Goal: Task Accomplishment & Management: Complete application form

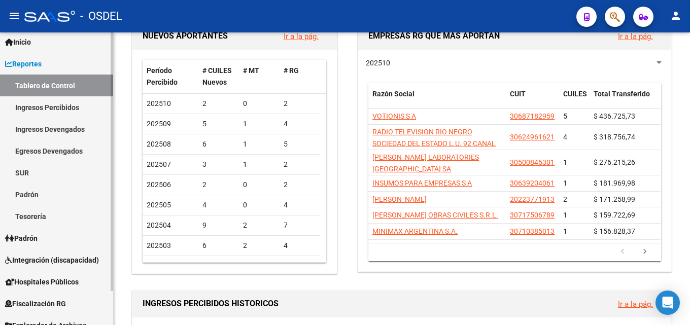
scroll to position [39, 0]
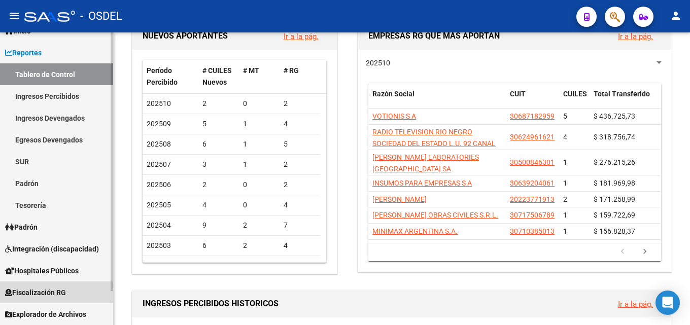
click at [64, 284] on link "Fiscalización RG" at bounding box center [56, 293] width 113 height 22
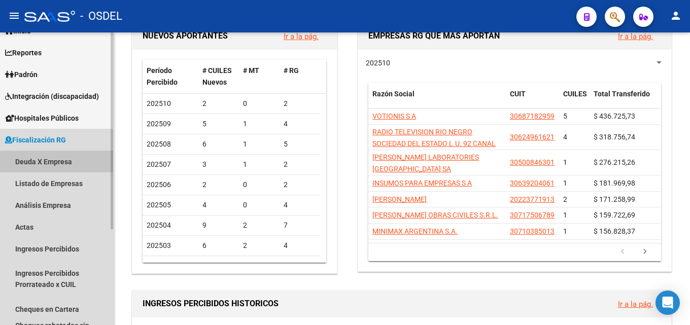
click at [50, 166] on link "Deuda X Empresa" at bounding box center [56, 162] width 113 height 22
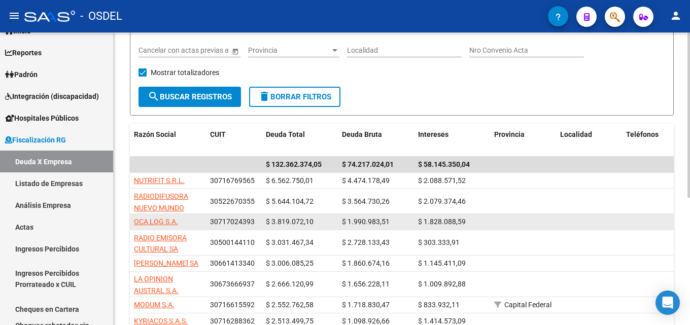
scroll to position [51, 0]
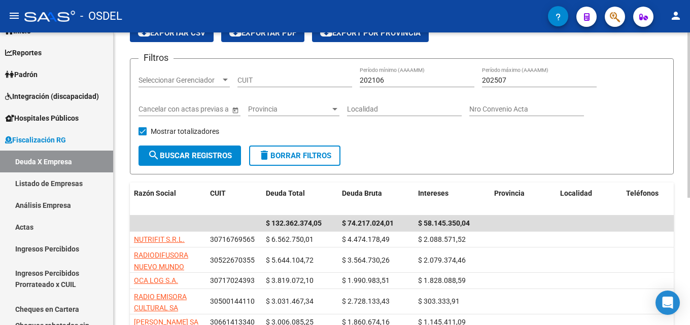
click at [245, 75] on div "CUIT" at bounding box center [295, 77] width 115 height 20
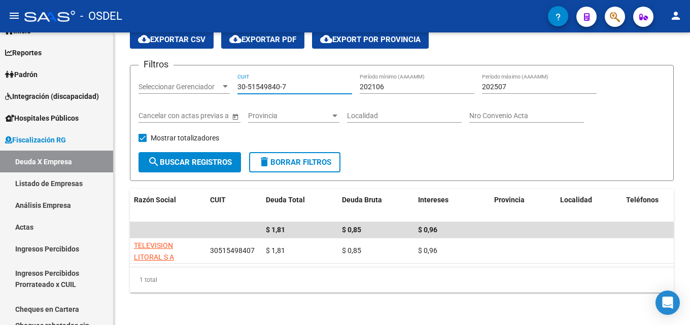
type input "30-51549840-7"
drag, startPoint x: 299, startPoint y: 79, endPoint x: 187, endPoint y: 87, distance: 112.4
click at [187, 87] on div "Filtros Seleccionar Gerenciador Seleccionar Gerenciador 30-51549840-7 CUIT 2021…" at bounding box center [402, 113] width 527 height 79
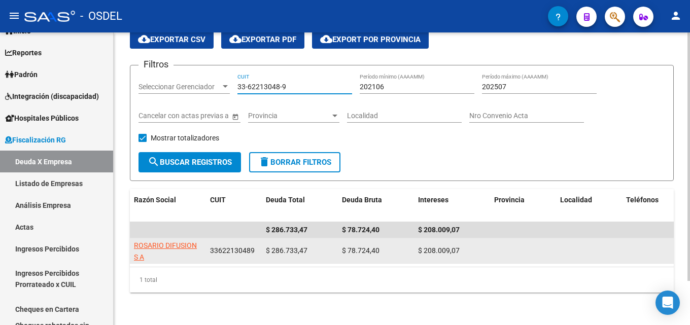
type input "33-62213048-9"
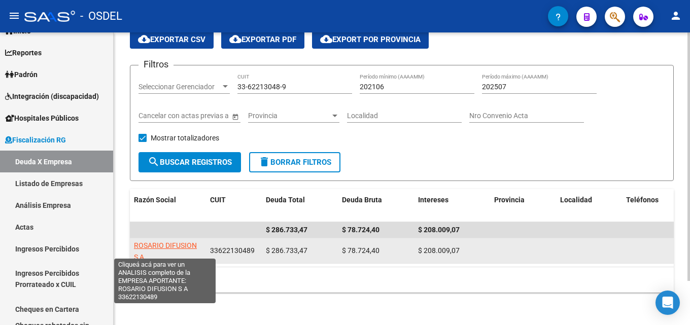
click at [153, 242] on span "ROSARIO DIFUSION S A" at bounding box center [165, 252] width 63 height 20
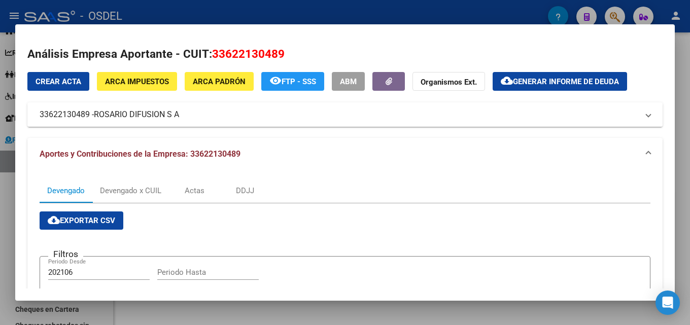
scroll to position [0, 0]
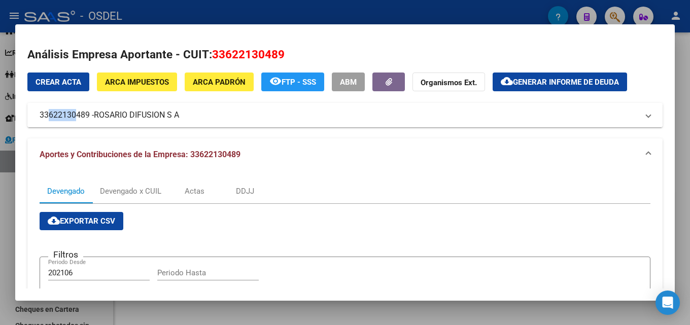
drag, startPoint x: 42, startPoint y: 116, endPoint x: 72, endPoint y: 117, distance: 29.5
click at [72, 117] on mat-panel-title "33622130489 - ROSARIO DIFUSION S A" at bounding box center [339, 115] width 599 height 12
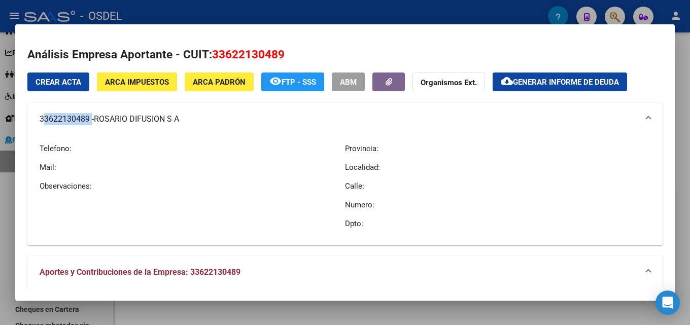
drag, startPoint x: 39, startPoint y: 118, endPoint x: 88, endPoint y: 122, distance: 49.4
click at [88, 122] on mat-expansion-panel-header "33622130489 - ROSARIO DIFUSION S A" at bounding box center [344, 119] width 635 height 32
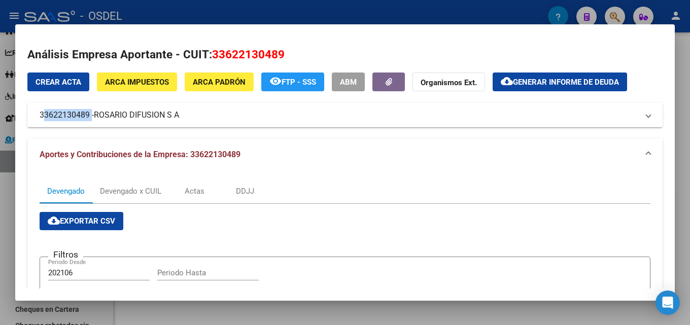
copy mat-panel-title "33622130489"
click at [688, 85] on div at bounding box center [345, 162] width 690 height 325
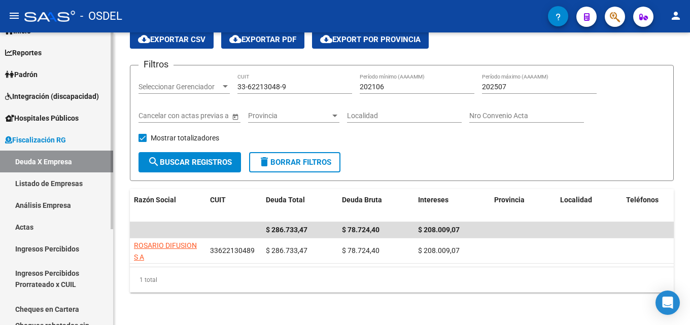
click at [56, 224] on link "Actas" at bounding box center [56, 227] width 113 height 22
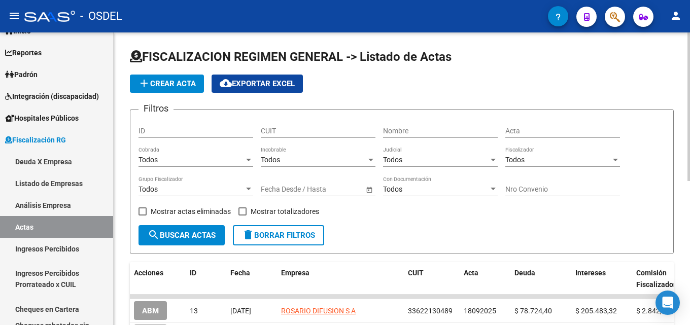
click at [279, 129] on input "CUIT" at bounding box center [318, 131] width 115 height 9
click at [181, 76] on button "add Crear Acta" at bounding box center [167, 84] width 74 height 18
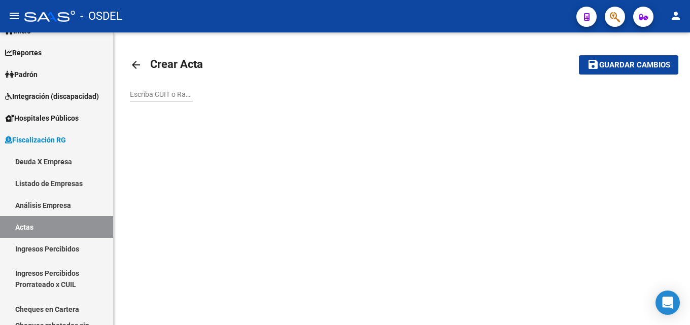
click at [179, 95] on input "Escriba CUIT o Razón Social para buscar" at bounding box center [161, 94] width 63 height 9
paste input "33622130489"
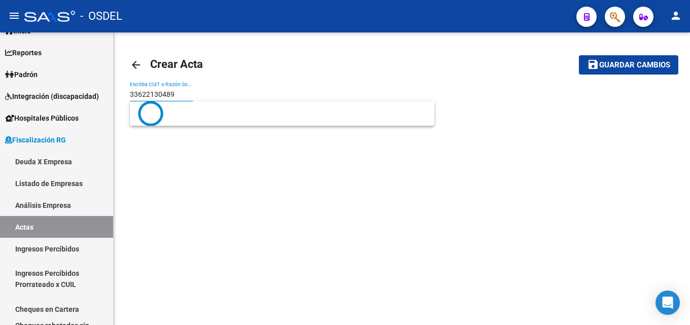
type input "33622130489"
click at [579, 55] on button "save Guardar cambios" at bounding box center [628, 64] width 99 height 19
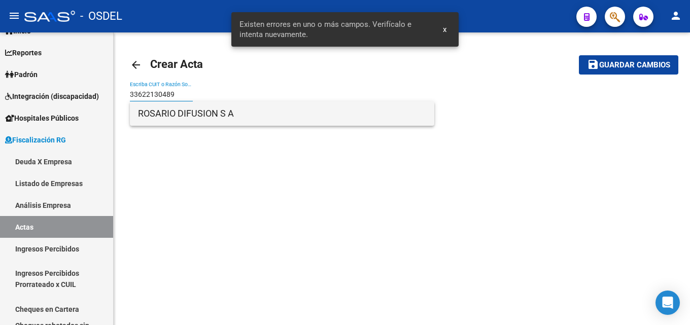
click at [186, 124] on span "ROSARIO DIFUSION S A" at bounding box center [282, 114] width 288 height 24
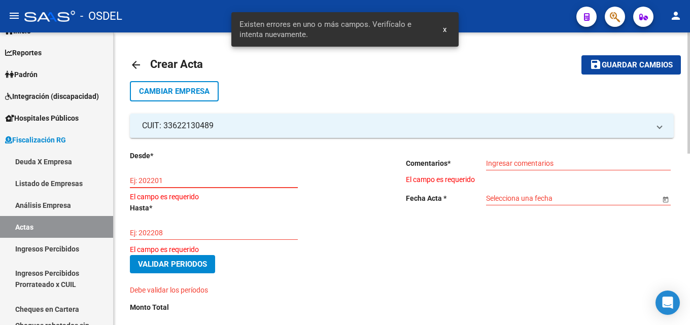
click at [183, 183] on input "Ej: 202201" at bounding box center [214, 181] width 168 height 9
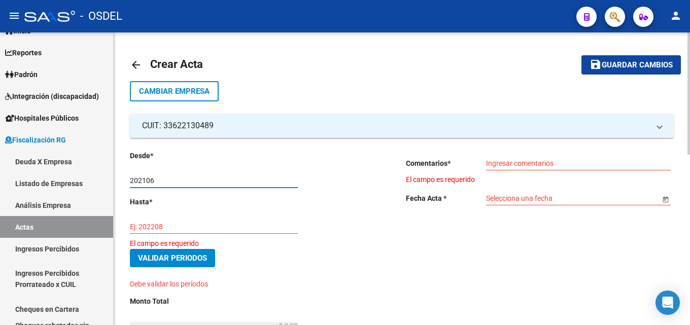
type input "202106"
click at [194, 225] on input "Ej: 202208" at bounding box center [214, 227] width 168 height 9
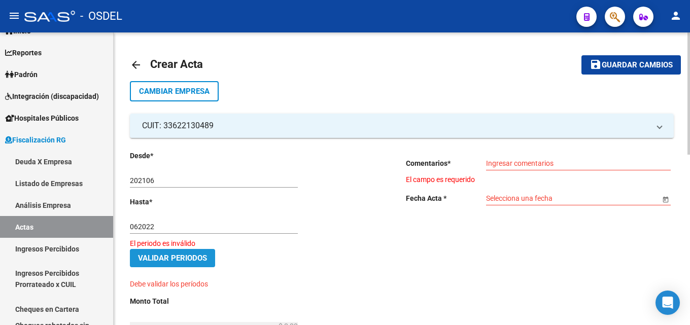
click at [206, 258] on span "Validar Periodos" at bounding box center [172, 258] width 69 height 9
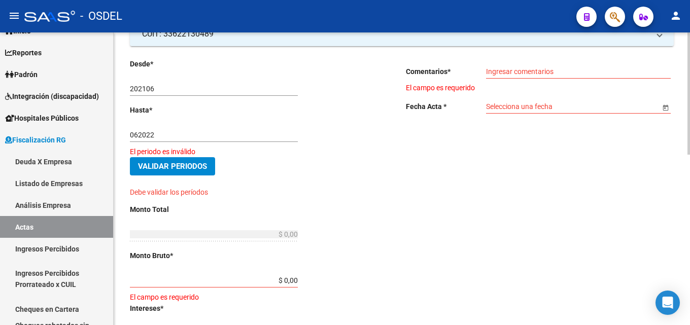
scroll to position [102, 0]
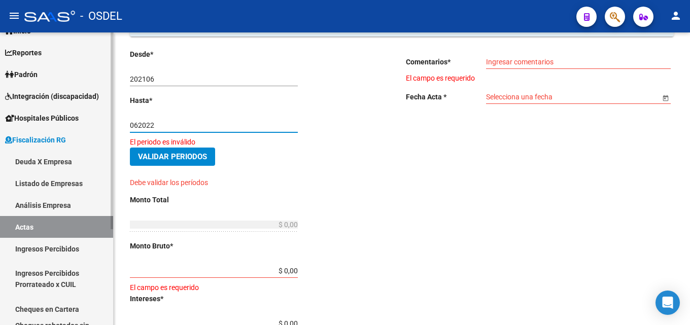
drag, startPoint x: 164, startPoint y: 125, endPoint x: 98, endPoint y: 123, distance: 66.0
click at [99, 124] on mat-sidenav-container "Firma Express Inicio Calendario SSS Instructivos Contacto OS Reportes Tablero d…" at bounding box center [345, 178] width 690 height 293
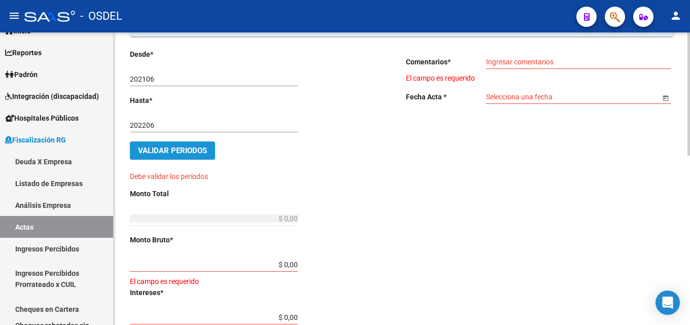
click at [166, 146] on span "Validar Periodos" at bounding box center [172, 150] width 69 height 9
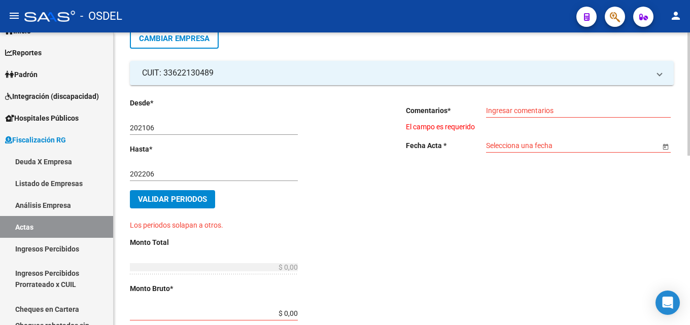
scroll to position [0, 0]
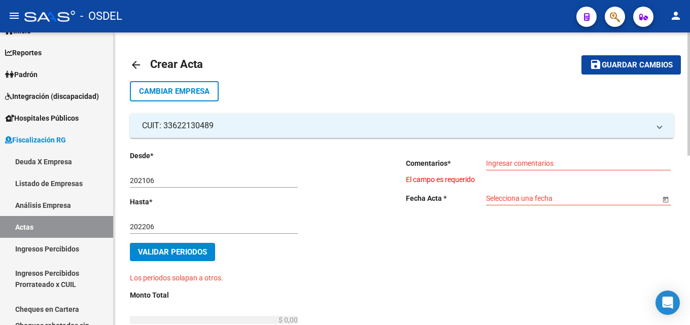
click at [160, 177] on input "202106" at bounding box center [214, 181] width 168 height 9
click at [161, 248] on span "Validar Periodos" at bounding box center [172, 252] width 69 height 9
click at [162, 186] on div "202106 Ej: 202201" at bounding box center [214, 177] width 168 height 20
click at [160, 183] on input "202106" at bounding box center [214, 181] width 168 height 9
click at [166, 229] on input "202206" at bounding box center [214, 227] width 168 height 9
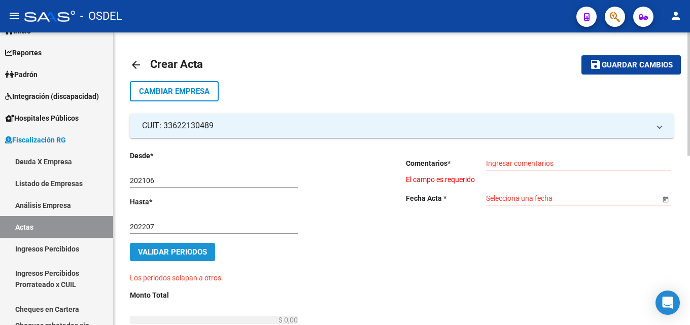
click at [175, 255] on span "Validar Periodos" at bounding box center [172, 252] width 69 height 9
click at [159, 223] on input "202207" at bounding box center [214, 227] width 168 height 9
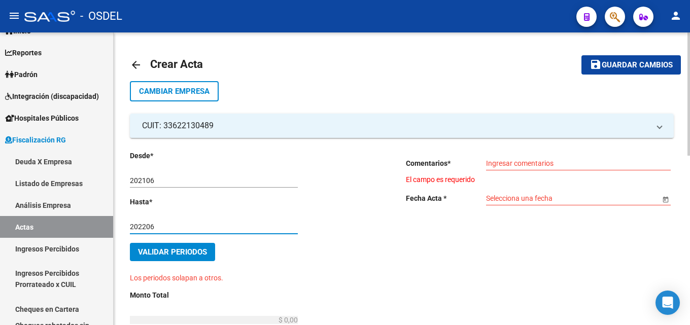
click at [582, 55] on button "save Guardar cambios" at bounding box center [631, 64] width 99 height 19
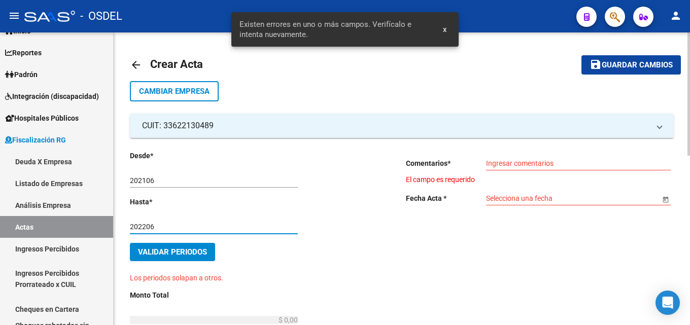
click at [183, 244] on button "Validar Periodos" at bounding box center [172, 252] width 85 height 18
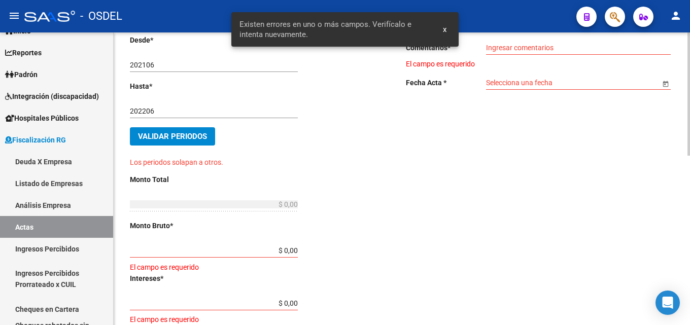
scroll to position [102, 0]
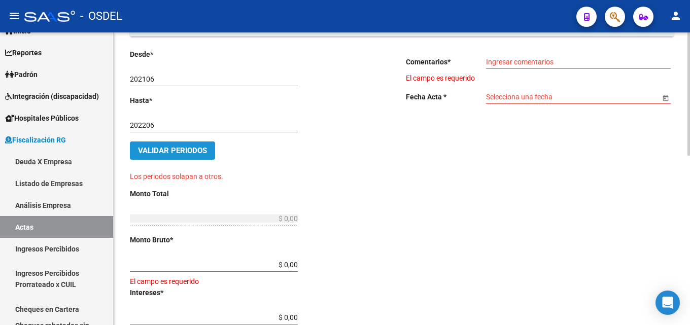
click at [182, 147] on span "Validar Periodos" at bounding box center [172, 150] width 69 height 9
click at [177, 151] on span "Validar Periodos" at bounding box center [172, 150] width 69 height 9
click at [183, 146] on span "Validar Periodos" at bounding box center [172, 150] width 69 height 9
click at [167, 124] on input "202206" at bounding box center [214, 125] width 168 height 9
click at [196, 152] on span "Validar Periodos" at bounding box center [172, 150] width 69 height 9
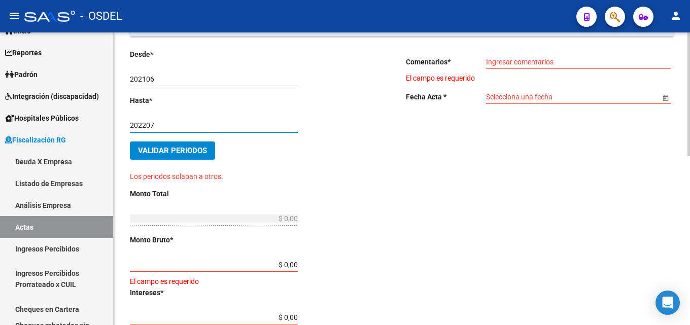
click at [160, 129] on input "202207" at bounding box center [214, 125] width 168 height 9
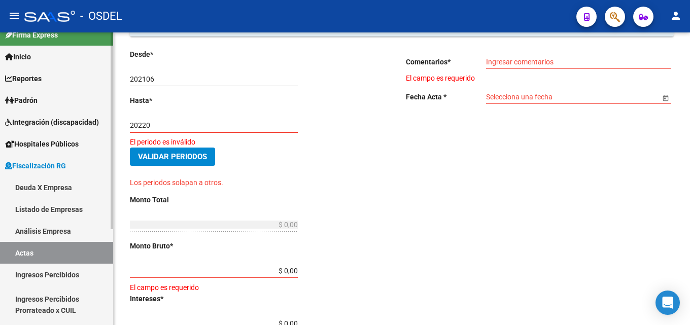
scroll to position [0, 0]
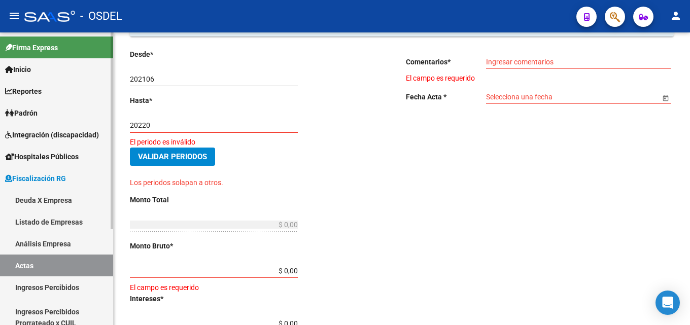
type input "20220"
click at [51, 179] on span "Fiscalización RG" at bounding box center [35, 178] width 61 height 11
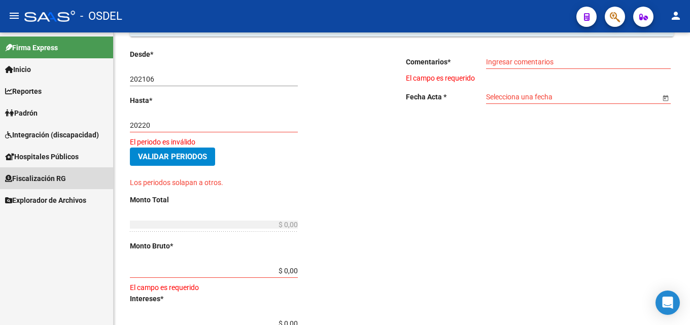
click at [51, 178] on span "Fiscalización RG" at bounding box center [35, 178] width 61 height 11
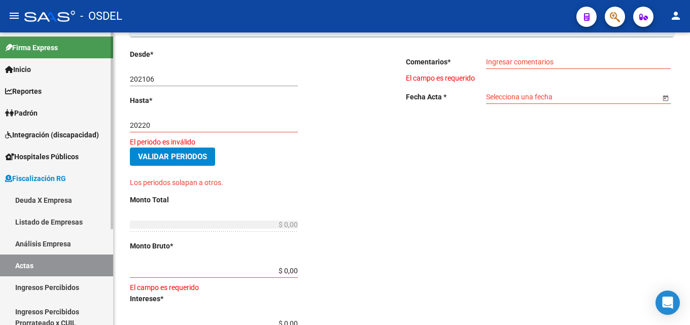
click at [63, 201] on link "Deuda X Empresa" at bounding box center [56, 200] width 113 height 22
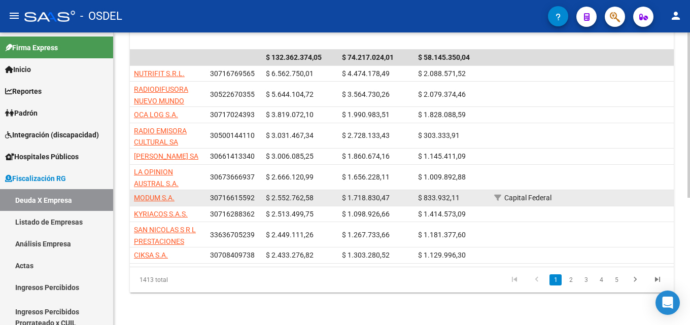
scroll to position [225, 0]
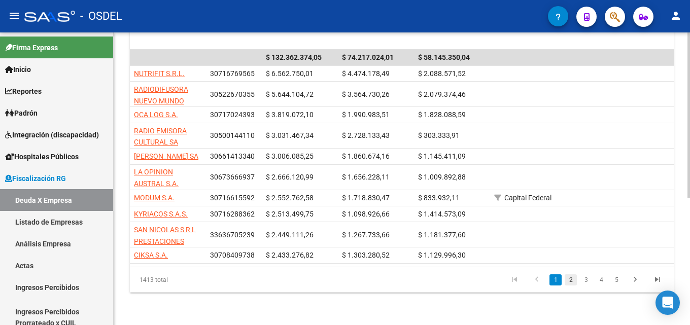
click at [568, 279] on link "2" at bounding box center [571, 280] width 12 height 11
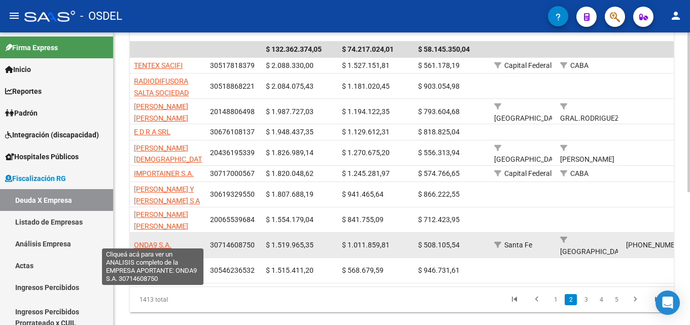
click at [168, 241] on span "ONDA9 S.A." at bounding box center [153, 245] width 38 height 8
type textarea "30714608750"
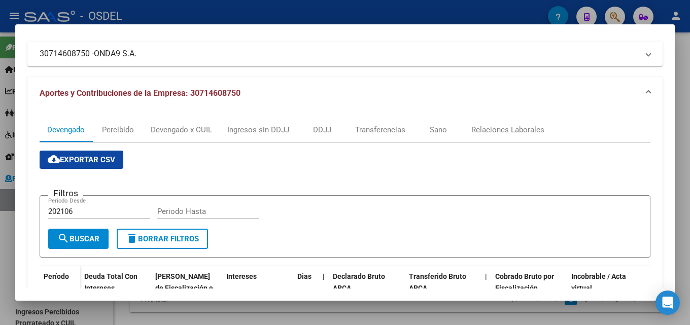
scroll to position [51, 0]
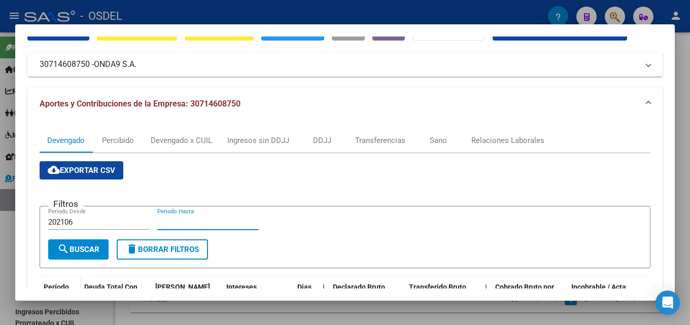
click at [183, 223] on input "Periodo Hasta" at bounding box center [208, 222] width 102 height 9
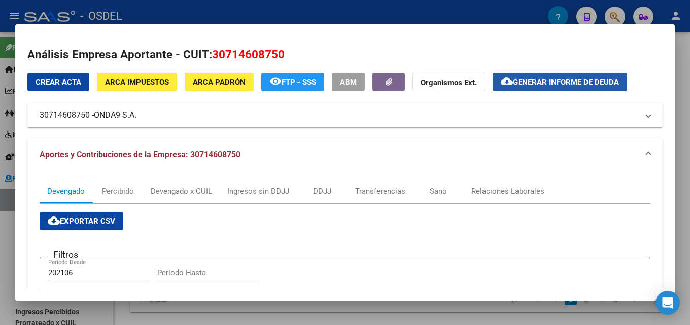
click at [545, 80] on span "Generar informe de deuda" at bounding box center [566, 82] width 106 height 9
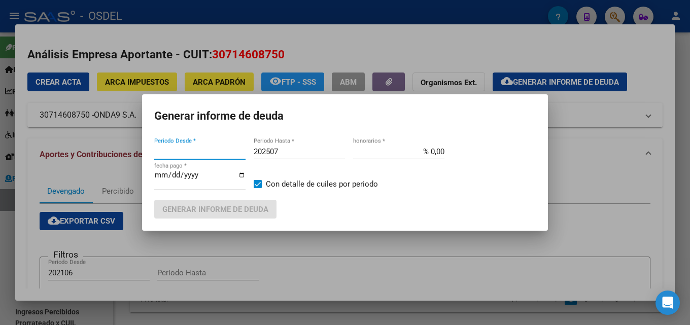
type input "202106"
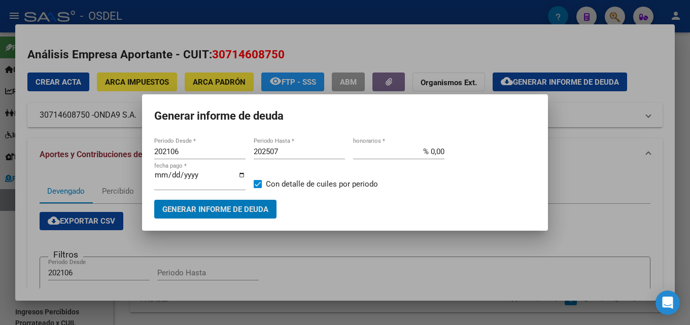
click at [289, 152] on input "202507" at bounding box center [299, 151] width 91 height 9
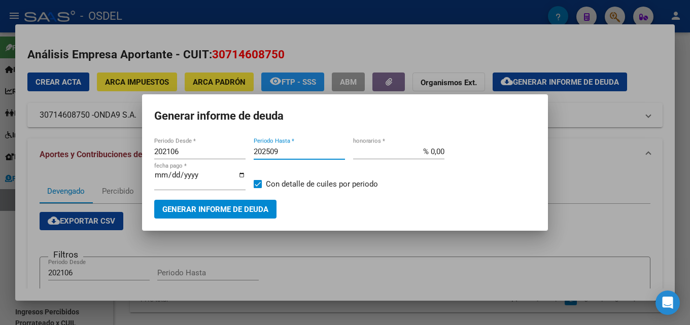
type input "202509"
click at [242, 201] on button "Generar informe de deuda" at bounding box center [215, 209] width 122 height 19
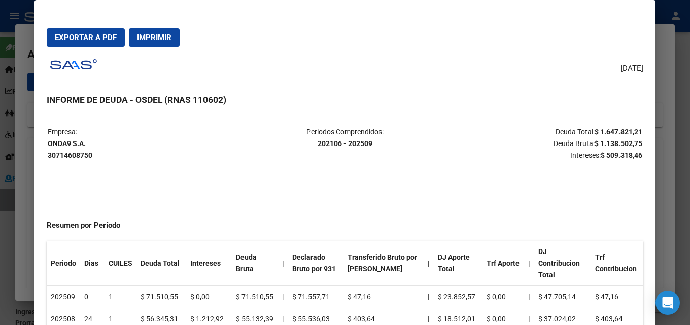
drag, startPoint x: 159, startPoint y: 36, endPoint x: 281, endPoint y: 271, distance: 264.9
click at [159, 35] on span "Imprimir" at bounding box center [154, 37] width 35 height 9
click at [158, 32] on button "Imprimir" at bounding box center [154, 37] width 51 height 18
click at [6, 92] on div at bounding box center [345, 162] width 690 height 325
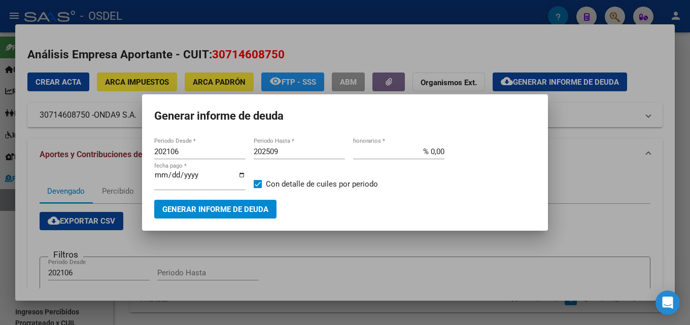
click at [17, 128] on div at bounding box center [345, 162] width 690 height 325
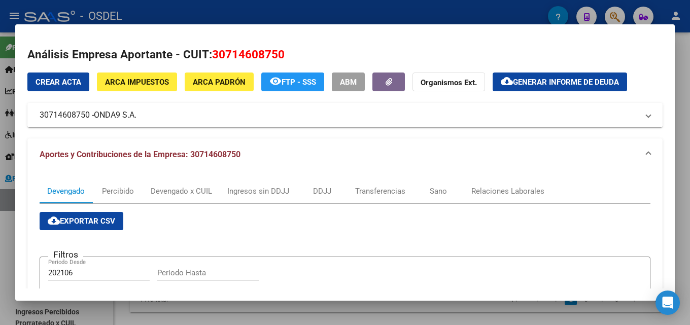
click at [5, 127] on div at bounding box center [345, 162] width 690 height 325
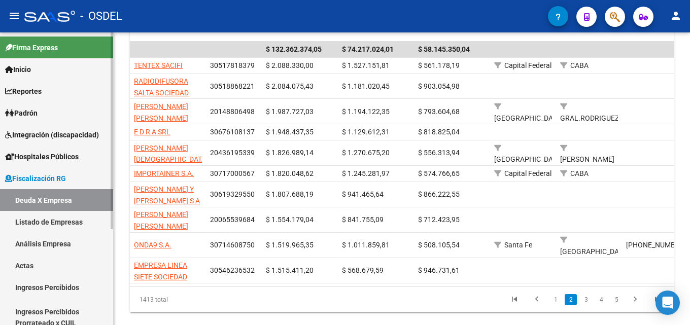
scroll to position [51, 0]
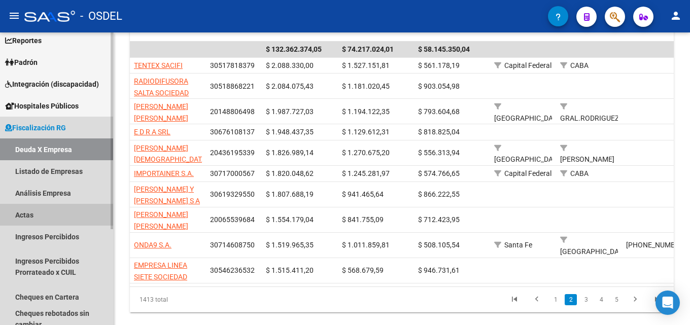
click at [41, 215] on link "Actas" at bounding box center [56, 215] width 113 height 22
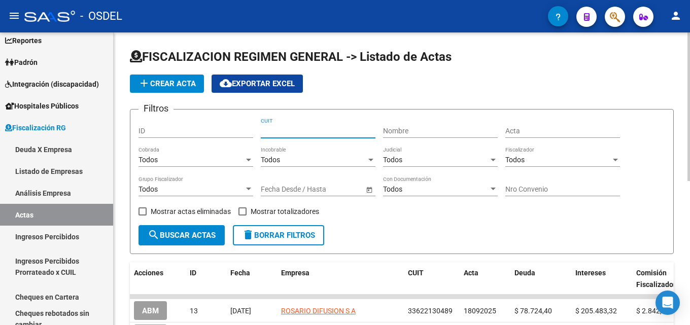
click at [278, 134] on input "CUIT" at bounding box center [318, 131] width 115 height 9
click at [157, 83] on span "add Crear Acta" at bounding box center [167, 83] width 58 height 9
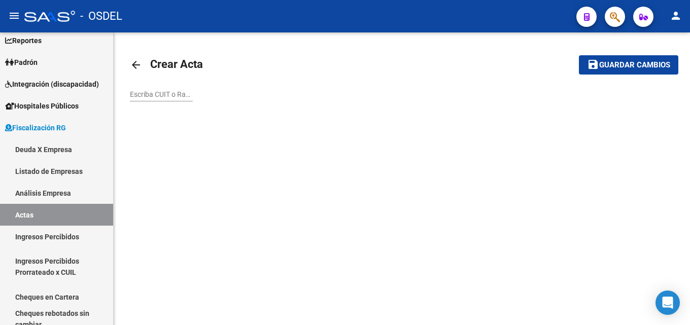
click at [158, 96] on input "Escriba CUIT o Razón Social para buscar" at bounding box center [161, 94] width 63 height 9
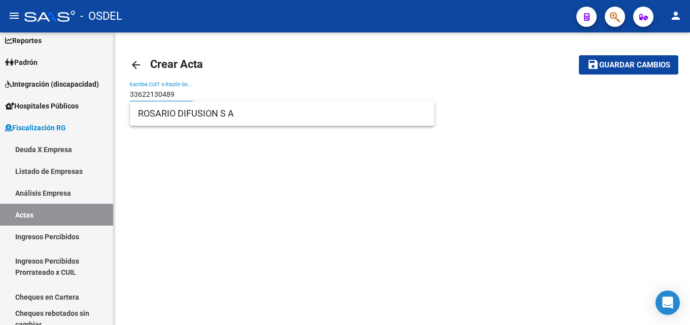
type input "33622130489"
click at [579, 55] on button "save Guardar cambios" at bounding box center [628, 64] width 99 height 19
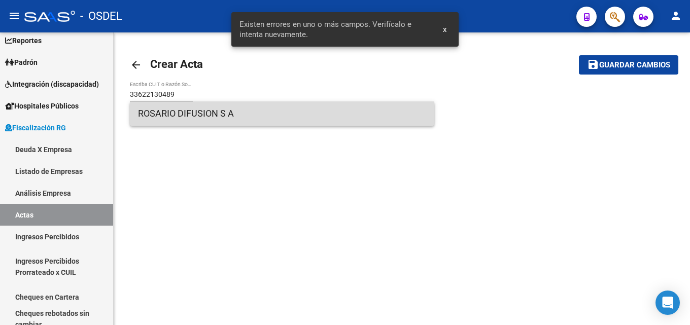
click at [190, 114] on span "ROSARIO DIFUSION S A" at bounding box center [282, 114] width 288 height 24
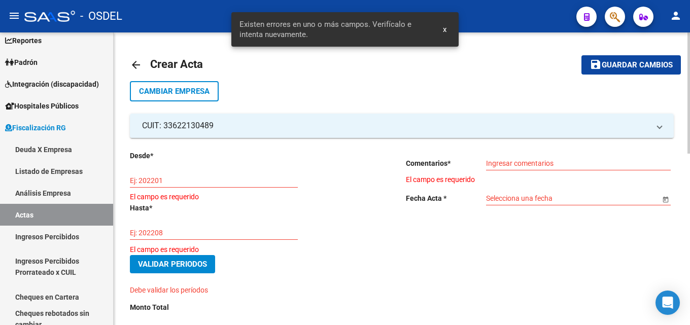
click at [185, 182] on input "Ej: 202201" at bounding box center [214, 181] width 168 height 9
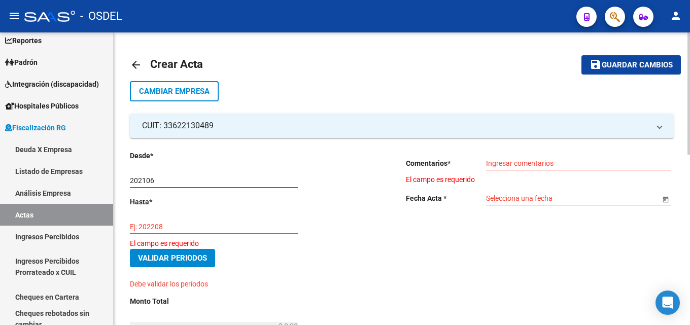
type input "202106"
click at [165, 234] on div "Ej: 202208" at bounding box center [214, 224] width 168 height 20
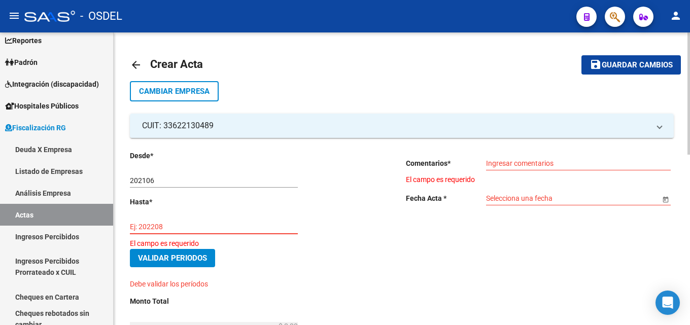
click at [165, 230] on input "Ej: 202208" at bounding box center [214, 227] width 168 height 9
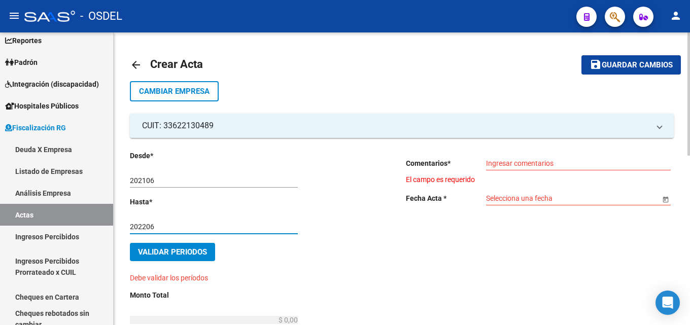
type input "202206"
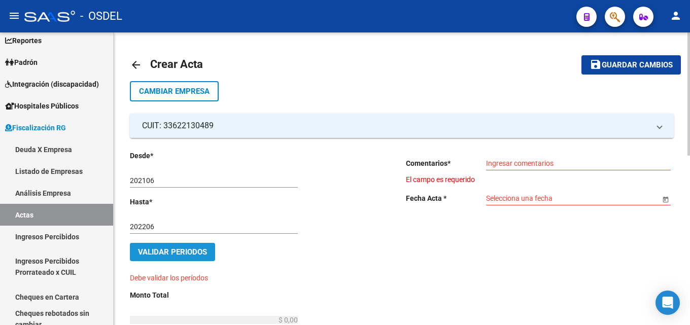
click at [158, 244] on button "Validar Periodos" at bounding box center [172, 252] width 85 height 18
click at [536, 163] on input "Ingresar comentarios" at bounding box center [578, 163] width 185 height 9
click at [528, 199] on input "Selecciona una fecha" at bounding box center [573, 198] width 174 height 9
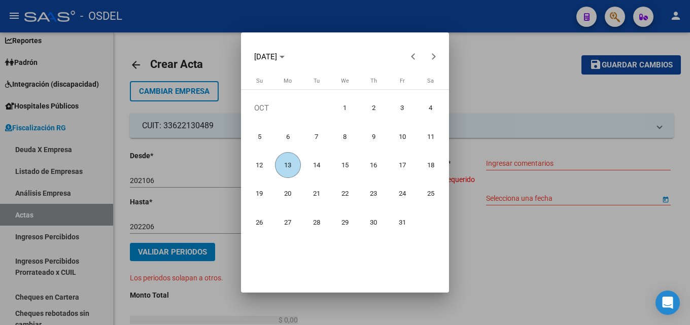
click at [286, 166] on span "13" at bounding box center [288, 165] width 26 height 26
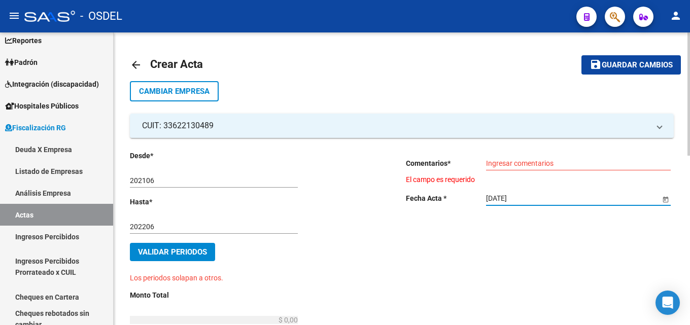
click at [509, 164] on input "Ingresar comentarios" at bounding box center [578, 163] width 185 height 9
click at [505, 194] on div "13/10/2025 Selecciona una fecha" at bounding box center [573, 195] width 174 height 20
click at [502, 196] on input "[DATE]" at bounding box center [573, 198] width 174 height 9
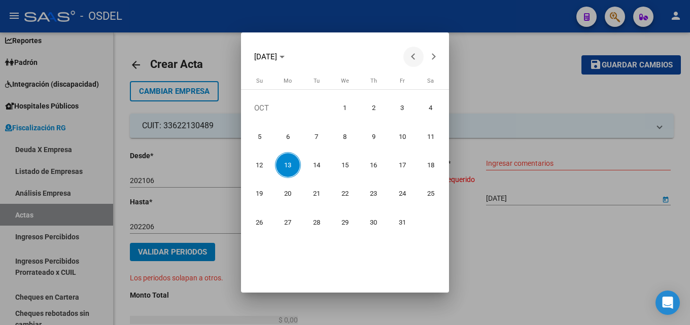
click at [410, 61] on span "Previous month" at bounding box center [413, 57] width 20 height 20
click at [287, 192] on span "15" at bounding box center [288, 194] width 26 height 26
type input "[DATE]"
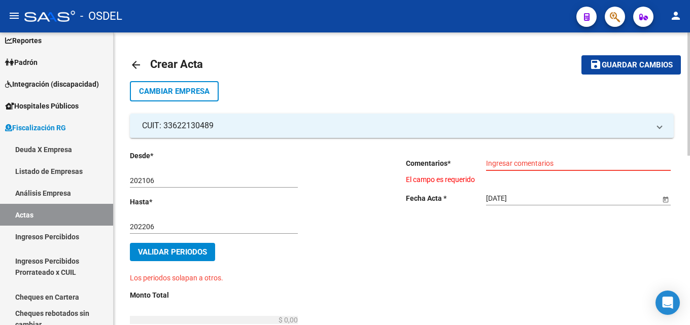
click at [532, 160] on input "Ingresar comentarios" at bounding box center [578, 163] width 185 height 9
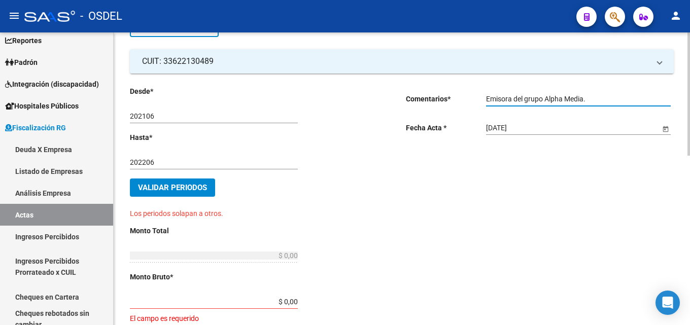
scroll to position [102, 0]
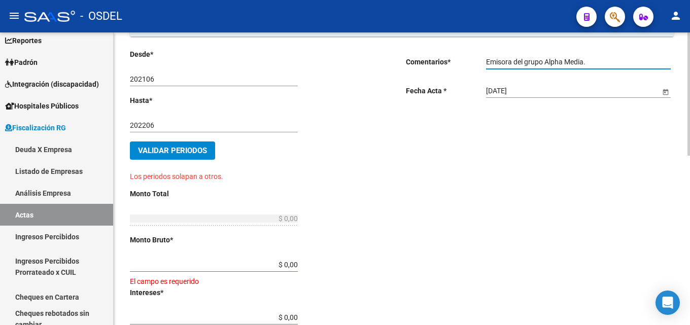
type input "Emisora del grupo Alpha Media."
click at [237, 262] on input "$ 0,00" at bounding box center [214, 265] width 168 height 9
click at [296, 265] on input "$ 0,00" at bounding box center [214, 265] width 168 height 9
click at [298, 265] on div "Desde * 202106 Ej: 202201 Hasta * 202206 Ej: 202208 Validar Periodos Los period…" at bounding box center [252, 325] width 244 height 553
click at [288, 263] on input "$ 0,00" at bounding box center [214, 265] width 168 height 9
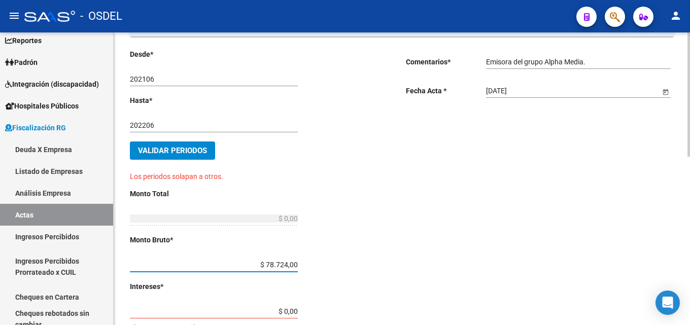
type input "$ 787.240,40"
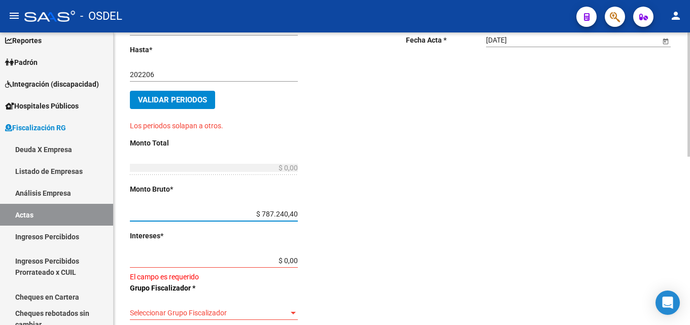
type input "$ 787.240,40"
click at [291, 259] on input "$ 0,00" at bounding box center [214, 261] width 168 height 9
click at [286, 259] on input "$ 0,00" at bounding box center [214, 261] width 168 height 9
click at [288, 255] on div "$ 0,00 Ingresar intereses" at bounding box center [214, 258] width 168 height 20
click at [288, 257] on input "$ 0,00" at bounding box center [214, 261] width 168 height 9
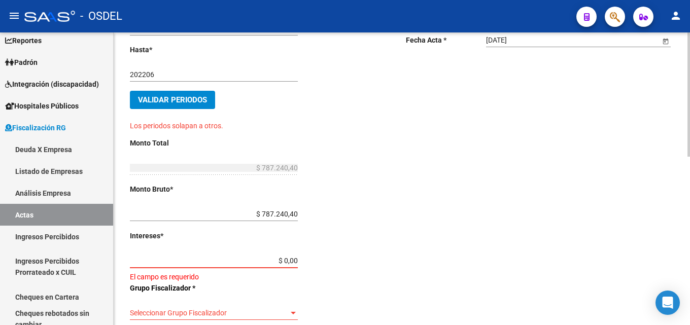
click at [274, 211] on input "$ 787.240,40" at bounding box center [214, 214] width 168 height 9
click at [282, 211] on input "$ 787.240,40" at bounding box center [214, 214] width 168 height 9
click at [286, 211] on input "$ 787.240,40" at bounding box center [214, 214] width 168 height 9
type input "$ 78.720,40"
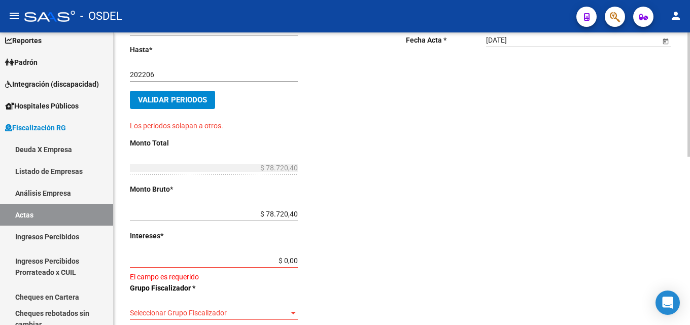
click at [285, 252] on div "$ 0,00 Ingresar intereses" at bounding box center [214, 258] width 168 height 20
click at [288, 258] on input "$ 0,00" at bounding box center [214, 261] width 168 height 9
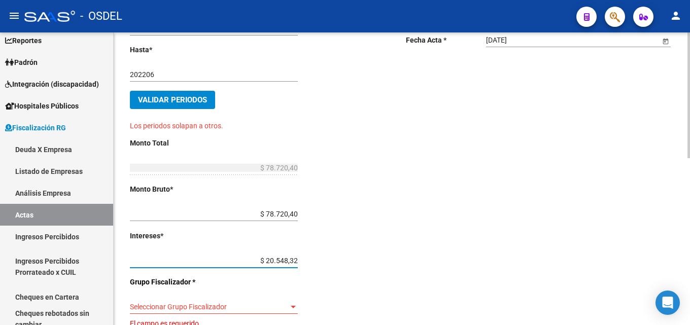
type input "$ 205.483,02"
type input "$ 284.203,42"
click at [338, 253] on div "Desde * 202106 Ej: 202201 Hasta * 202206 Ej: 202208 Validar Periodos Los period…" at bounding box center [252, 268] width 244 height 540
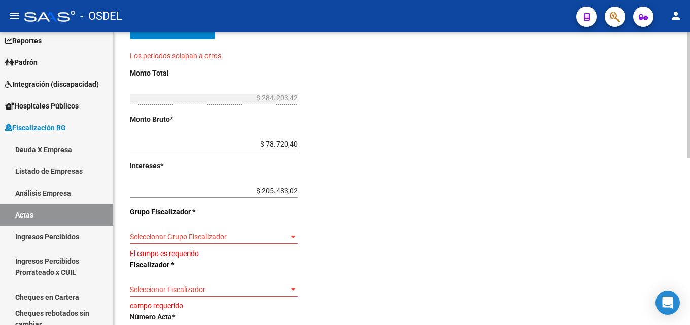
scroll to position [238, 0]
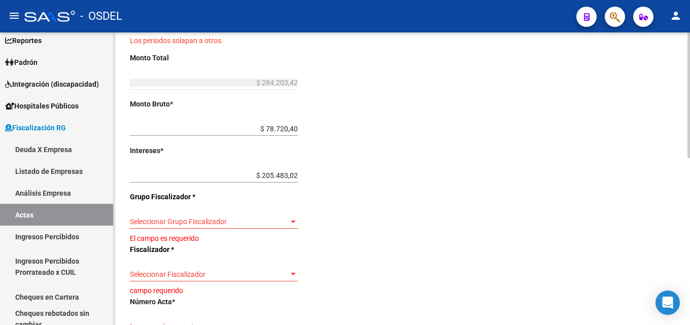
click at [287, 226] on span "Seleccionar Grupo Fiscalizador" at bounding box center [209, 222] width 159 height 9
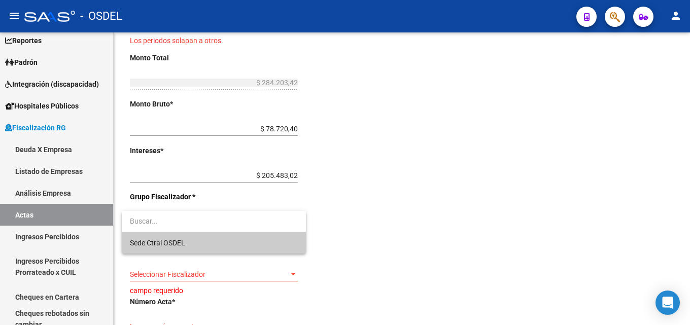
click at [254, 240] on span "Sede Ctral OSDEL" at bounding box center [214, 242] width 168 height 21
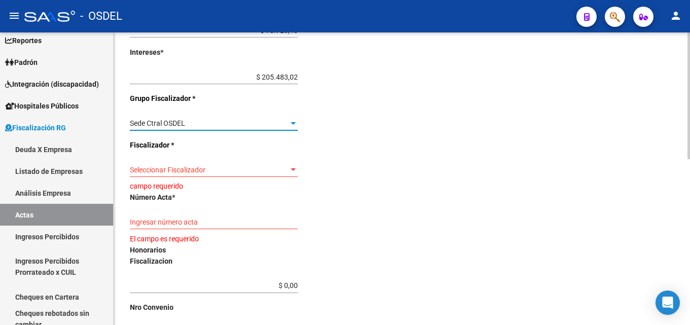
scroll to position [339, 0]
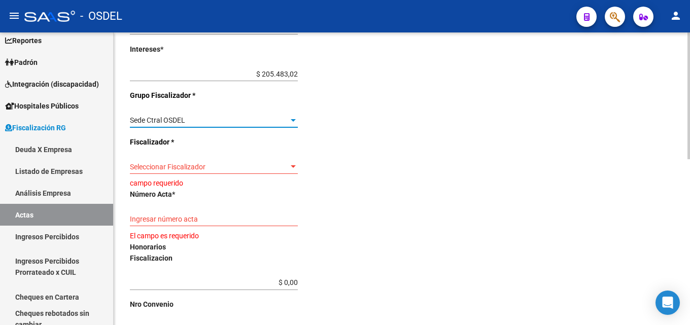
click at [264, 165] on span "Seleccionar Fiscalizador" at bounding box center [209, 167] width 159 height 9
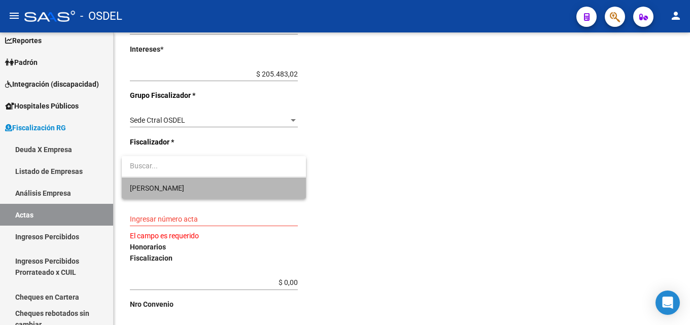
click at [234, 185] on span "Hector" at bounding box center [214, 188] width 168 height 21
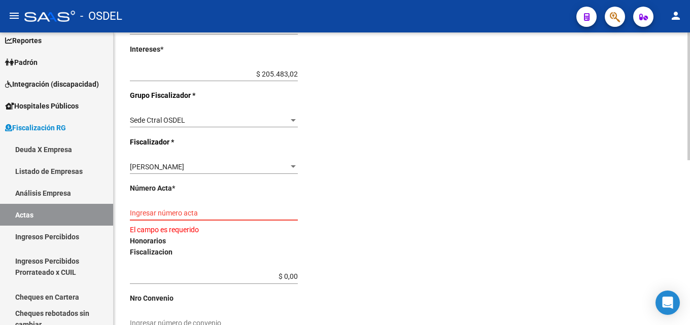
click at [214, 210] on input "Ingresar número acta" at bounding box center [214, 213] width 168 height 9
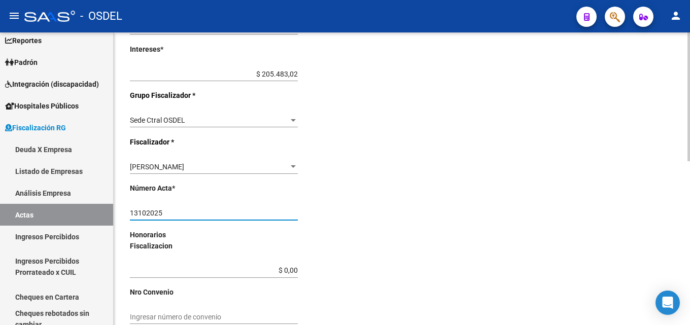
scroll to position [371, 0]
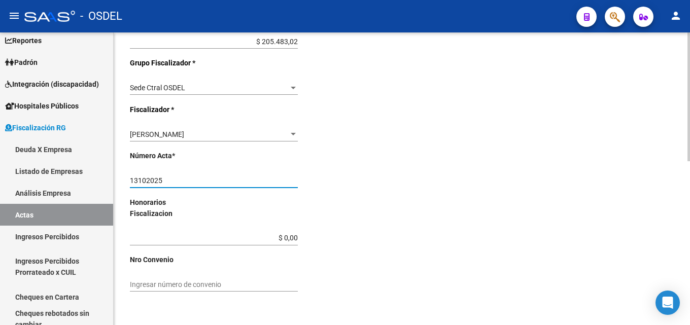
type input "13102025"
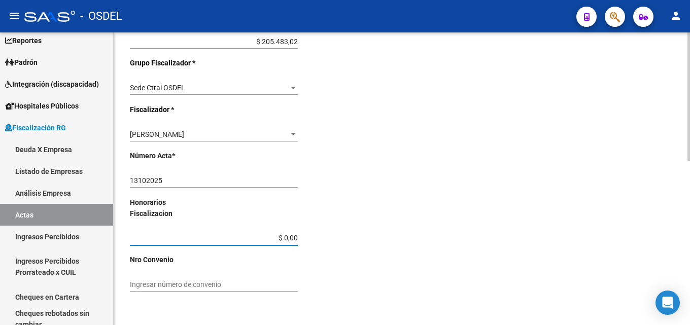
click at [293, 238] on input "$ 0,00" at bounding box center [214, 238] width 168 height 9
click at [295, 238] on input "$ 0,00" at bounding box center [214, 238] width 168 height 9
click at [298, 238] on input "$ 0,00" at bounding box center [214, 238] width 168 height 9
type input "$ 11.368,31"
type input "$ 295.571,73"
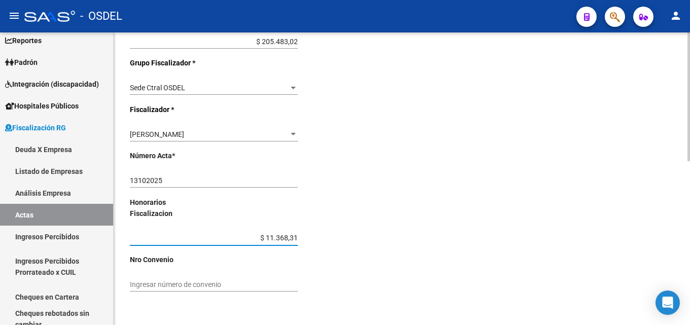
click at [343, 249] on div "Desde * 202106 Ej: 202201 Hasta * 202206 Ej: 202208 Validar Periodos Los period…" at bounding box center [252, 40] width 244 height 522
click at [452, 288] on div "Comentarios * Emisora del grupo Alpha Media. Ingresar comentarios Fecha Acta * …" at bounding box center [540, 40] width 268 height 522
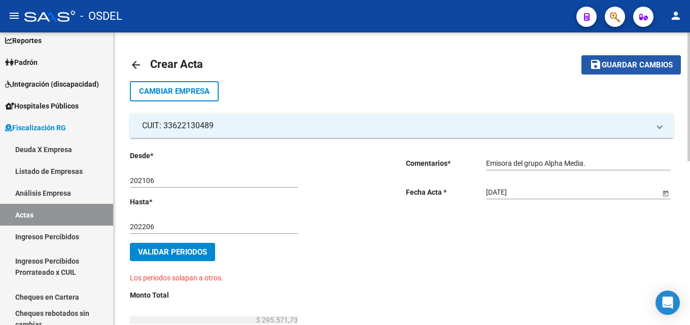
click at [620, 62] on span "Guardar cambios" at bounding box center [637, 65] width 71 height 9
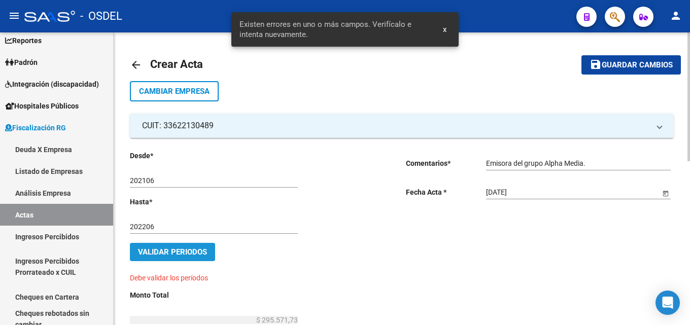
click at [161, 256] on span "Validar Periodos" at bounding box center [172, 252] width 69 height 9
click at [170, 253] on span "Validar Periodos" at bounding box center [172, 252] width 69 height 9
click at [152, 177] on input "202106" at bounding box center [214, 181] width 168 height 9
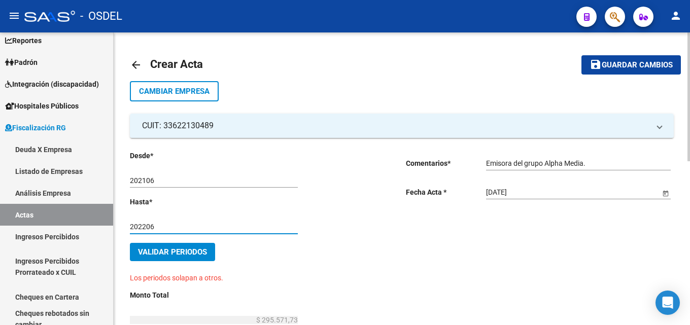
click at [158, 224] on input "202206" at bounding box center [214, 227] width 168 height 9
drag, startPoint x: 156, startPoint y: 225, endPoint x: 143, endPoint y: 225, distance: 13.2
click at [143, 225] on input "202206" at bounding box center [214, 227] width 168 height 9
click at [152, 257] on button "Validar Periodos" at bounding box center [172, 252] width 85 height 18
click at [199, 257] on button "Validar Periodos" at bounding box center [172, 252] width 85 height 18
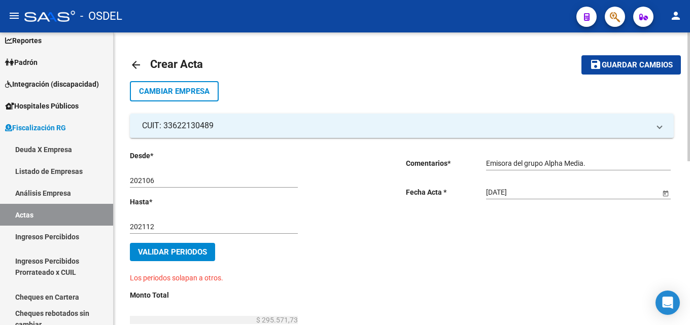
click at [159, 228] on input "202112" at bounding box center [214, 227] width 168 height 9
drag, startPoint x: 162, startPoint y: 227, endPoint x: 120, endPoint y: 227, distance: 42.1
type input "202206"
click at [178, 251] on span "Validar Periodos" at bounding box center [172, 252] width 69 height 9
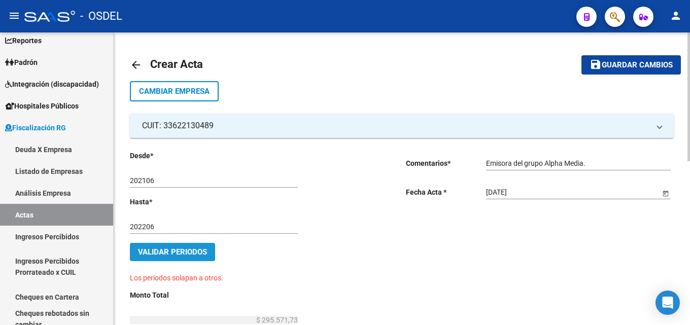
click at [184, 251] on span "Validar Periodos" at bounding box center [172, 252] width 69 height 9
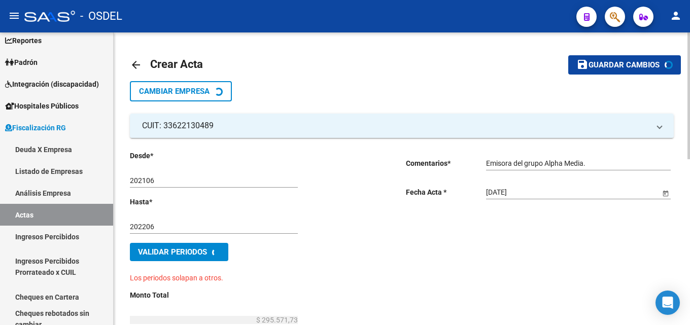
click at [183, 251] on span "Validar Periodos" at bounding box center [172, 252] width 69 height 9
click at [157, 185] on input "202106" at bounding box center [214, 181] width 168 height 9
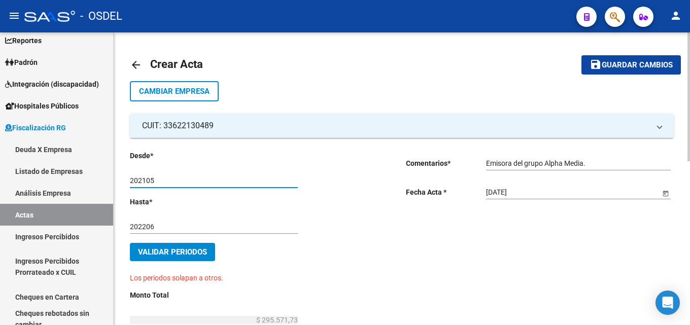
click at [170, 248] on span "Validar Periodos" at bounding box center [172, 252] width 69 height 9
click at [173, 179] on input "202105" at bounding box center [214, 181] width 168 height 9
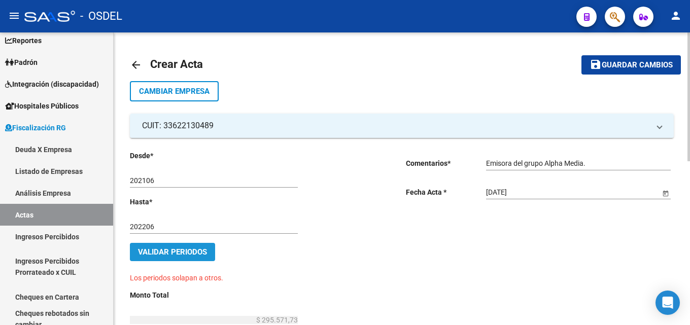
click at [205, 251] on span "Validar Periodos" at bounding box center [172, 252] width 69 height 9
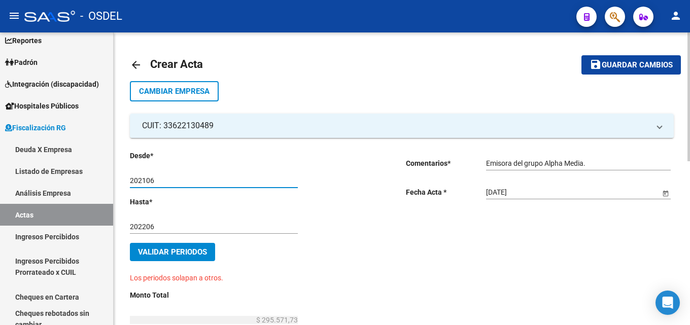
click at [170, 184] on input "202106" at bounding box center [214, 181] width 168 height 9
click at [195, 251] on span "Validar Periodos" at bounding box center [172, 252] width 69 height 9
click at [163, 181] on input "202107" at bounding box center [214, 181] width 168 height 9
type input "202106"
click at [197, 256] on span "Validar Periodos" at bounding box center [172, 252] width 69 height 9
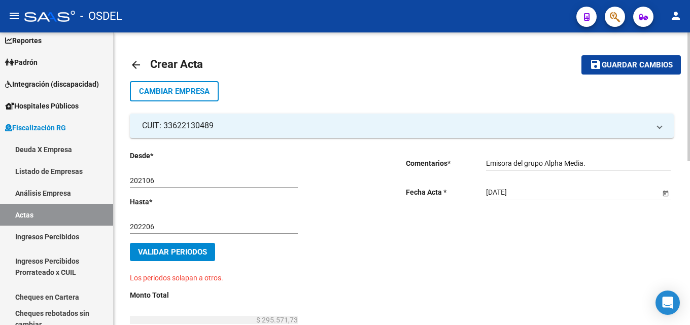
click at [144, 178] on input "202106" at bounding box center [214, 181] width 168 height 9
click at [145, 180] on input "202106" at bounding box center [214, 181] width 168 height 9
click at [152, 233] on div "202206 Ej: 202208" at bounding box center [214, 224] width 168 height 20
click at [159, 229] on input "202206" at bounding box center [214, 227] width 168 height 9
click at [166, 255] on span "Validar Periodos" at bounding box center [172, 252] width 69 height 9
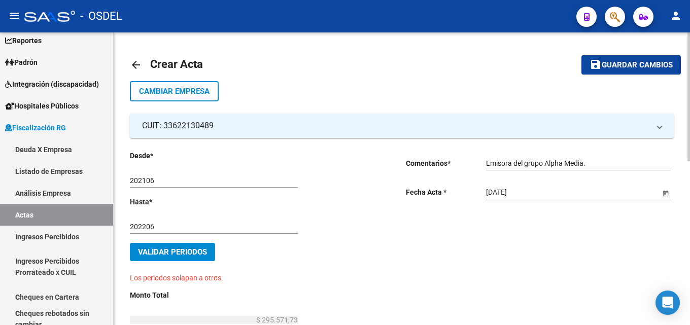
click at [157, 187] on div "202106 Ej: 202201" at bounding box center [214, 177] width 168 height 20
click at [157, 182] on input "202106" at bounding box center [214, 181] width 168 height 9
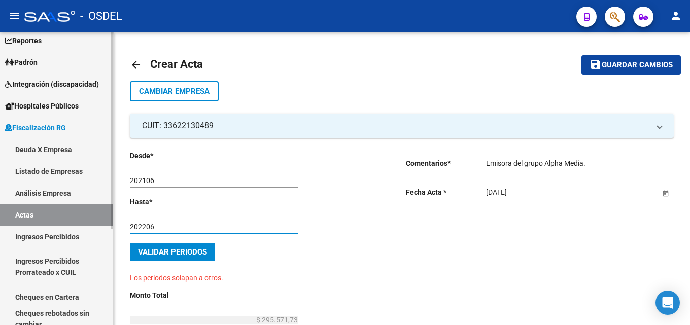
drag, startPoint x: 156, startPoint y: 225, endPoint x: 102, endPoint y: 220, distance: 54.5
click at [102, 225] on mat-sidenav-container "Firma Express Inicio Calendario SSS Instructivos Contacto OS Reportes Tablero d…" at bounding box center [345, 178] width 690 height 293
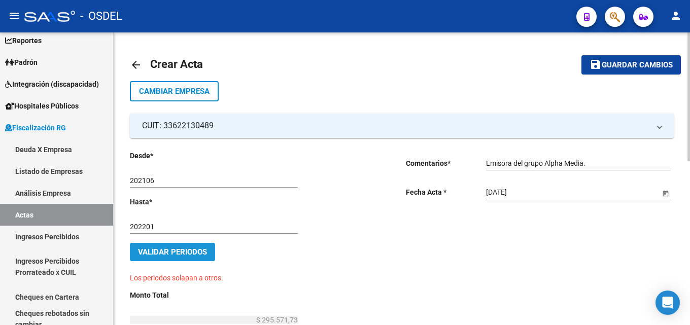
click at [176, 246] on button "Validar Periodos" at bounding box center [172, 252] width 85 height 18
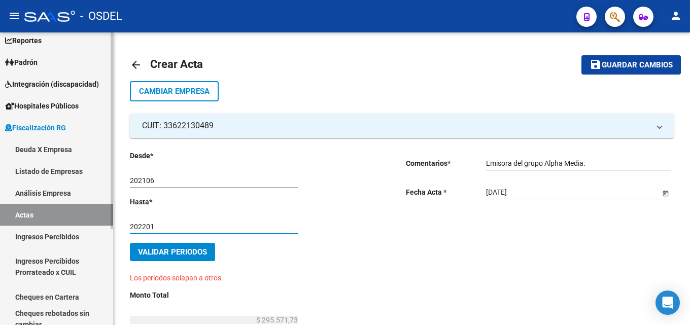
drag, startPoint x: 163, startPoint y: 225, endPoint x: 99, endPoint y: 223, distance: 64.5
click at [100, 223] on mat-sidenav-container "Firma Express Inicio Calendario SSS Instructivos Contacto OS Reportes Tablero d…" at bounding box center [345, 178] width 690 height 293
click at [153, 246] on button "Validar Periodos" at bounding box center [172, 252] width 85 height 18
drag, startPoint x: 173, startPoint y: 228, endPoint x: 105, endPoint y: 227, distance: 68.5
click at [105, 227] on mat-sidenav-container "Firma Express Inicio Calendario SSS Instructivos Contacto OS Reportes Tablero d…" at bounding box center [345, 178] width 690 height 293
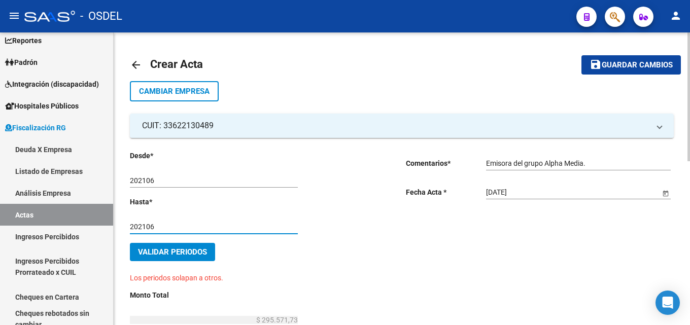
type input "202106"
click at [177, 248] on span "Validar Periodos" at bounding box center [172, 252] width 69 height 9
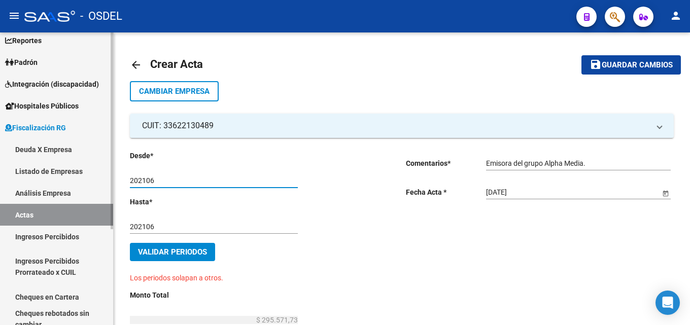
drag, startPoint x: 167, startPoint y: 181, endPoint x: 98, endPoint y: 180, distance: 69.0
click at [98, 180] on mat-sidenav-container "Firma Express Inicio Calendario SSS Instructivos Contacto OS Reportes Tablero d…" at bounding box center [345, 178] width 690 height 293
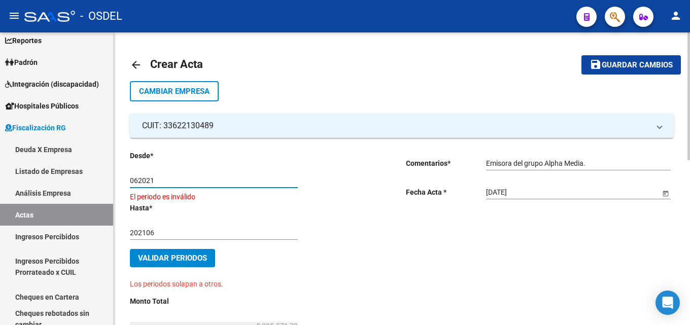
click at [188, 227] on div "202106 Ej: 202208" at bounding box center [214, 230] width 168 height 20
drag, startPoint x: 167, startPoint y: 178, endPoint x: 84, endPoint y: 178, distance: 83.2
click at [84, 178] on mat-sidenav-container "Firma Express Inicio Calendario SSS Instructivos Contacto OS Reportes Tablero d…" at bounding box center [345, 178] width 690 height 293
type input "0"
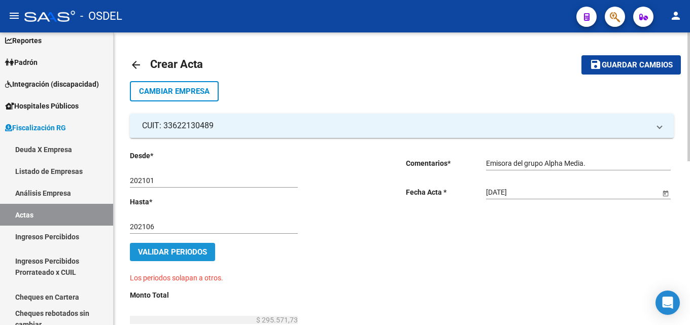
click at [181, 248] on span "Validar Periodos" at bounding box center [172, 252] width 69 height 9
click at [155, 181] on input "202101" at bounding box center [214, 181] width 168 height 9
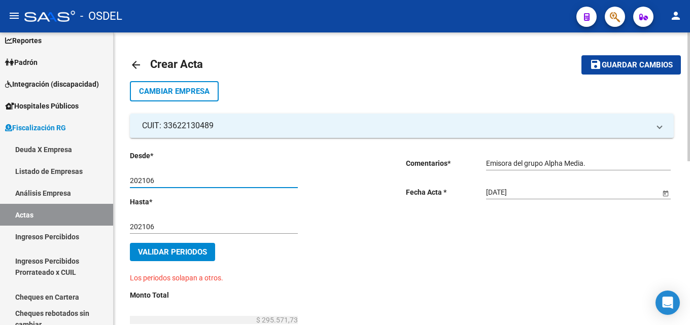
type input "202106"
click at [165, 252] on span "Validar Periodos" at bounding box center [172, 252] width 69 height 9
click at [159, 224] on input "202106" at bounding box center [214, 227] width 168 height 9
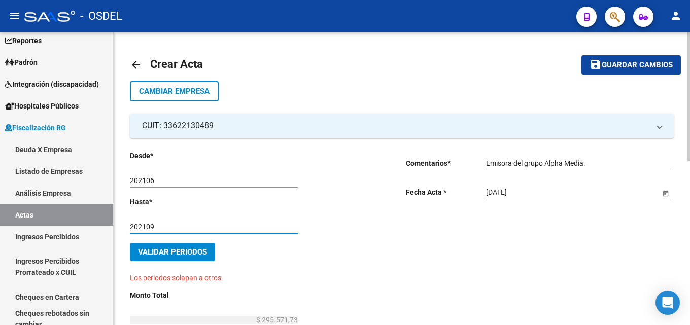
type input "202109"
click at [155, 253] on span "Validar Periodos" at bounding box center [172, 252] width 69 height 9
drag, startPoint x: 174, startPoint y: 276, endPoint x: 121, endPoint y: 275, distance: 52.3
click at [293, 275] on p "Los periodos solapan a otros." at bounding box center [252, 278] width 244 height 11
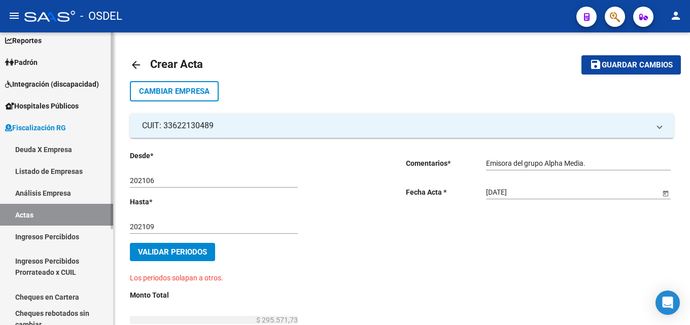
click at [59, 214] on link "Actas" at bounding box center [56, 215] width 113 height 22
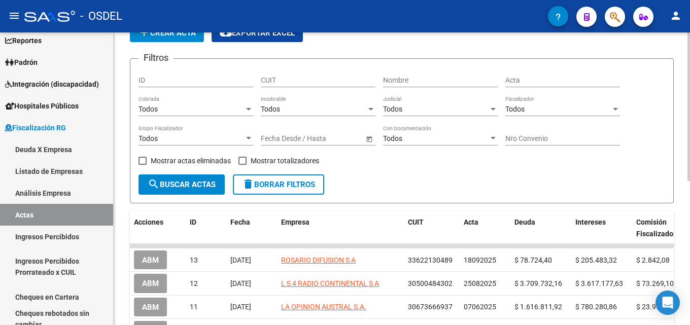
scroll to position [152, 0]
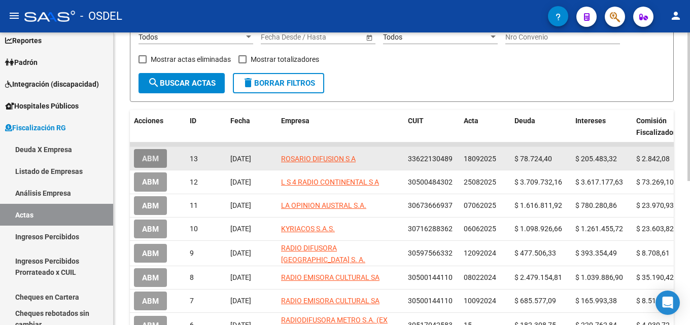
click at [150, 156] on span "ABM" at bounding box center [150, 158] width 17 height 9
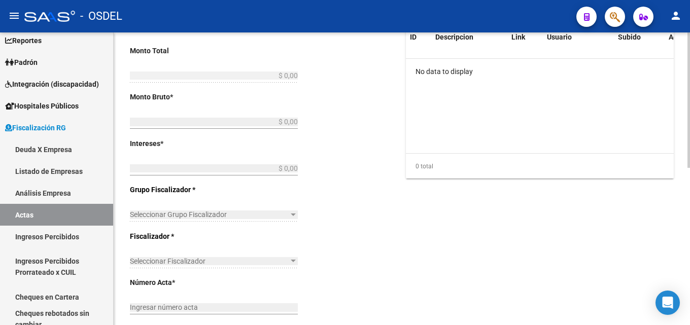
type input "202106"
type input "202206"
type input "$ 295.576,03"
type input "$ 78.724,40"
type input "$ 205.483,32"
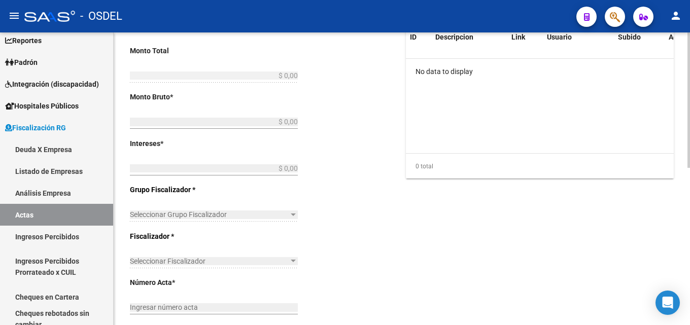
type input "18092025"
type input "$ 11.368,31"
type input "."
type input "[DATE]"
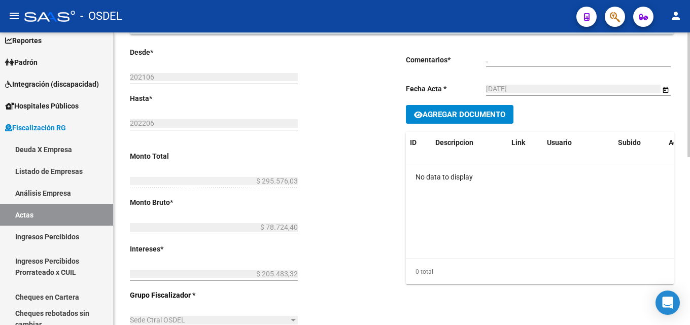
scroll to position [395, 0]
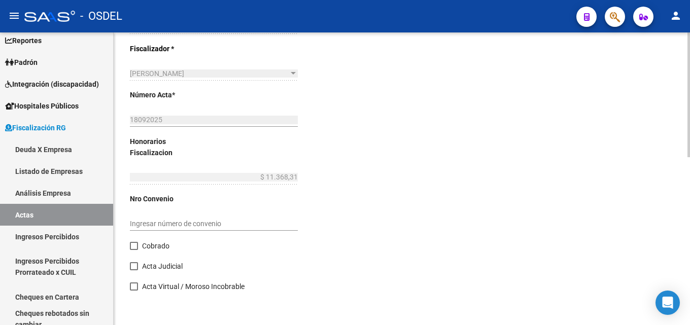
click at [147, 245] on span "Cobrado" at bounding box center [155, 246] width 27 height 12
click at [134, 250] on input "Cobrado" at bounding box center [133, 250] width 1 height 1
checkbox input "true"
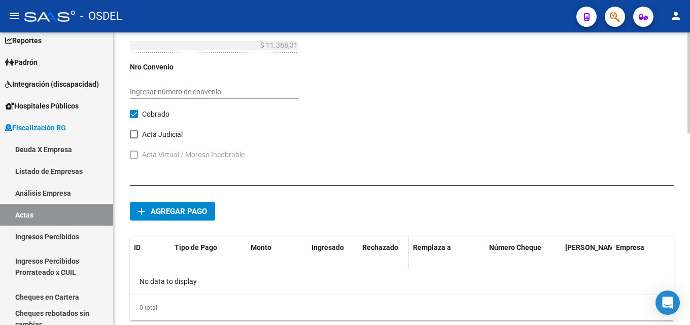
scroll to position [555, 0]
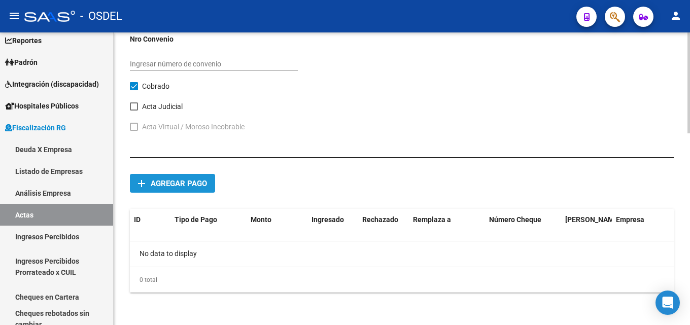
click at [184, 189] on button "add Agregar pago" at bounding box center [172, 183] width 85 height 19
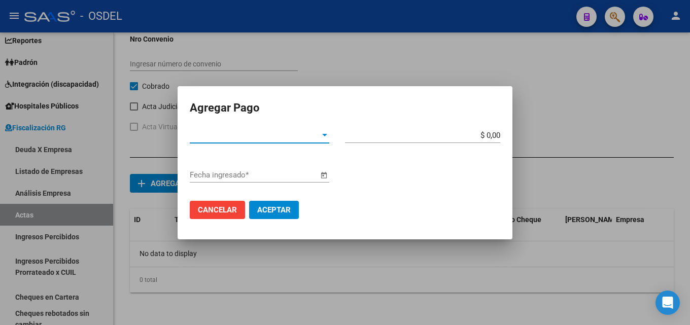
click at [273, 138] on span "Tipo de Pago *" at bounding box center [255, 135] width 130 height 9
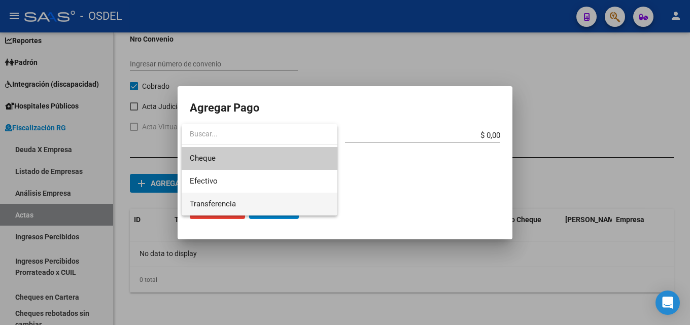
click at [220, 200] on span "Transferencia" at bounding box center [213, 203] width 46 height 9
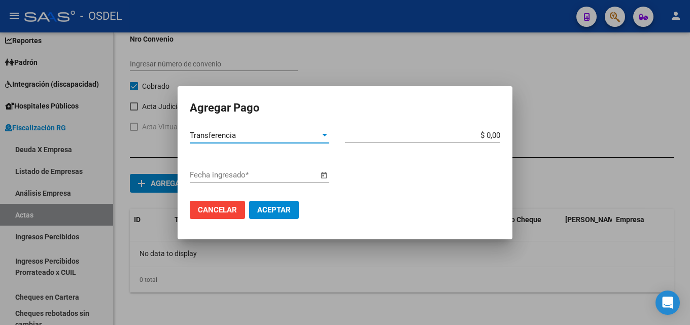
click at [500, 137] on app-form-text-field "$ 0,00 Monto bruto *" at bounding box center [426, 135] width 163 height 9
click at [500, 136] on input "$ 0,00" at bounding box center [422, 135] width 155 height 9
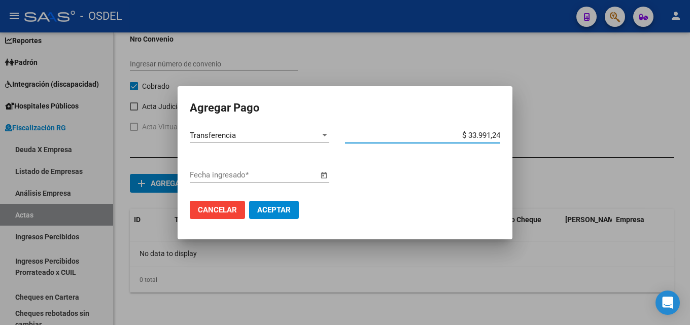
type input "$ 339.912,40"
click at [319, 172] on span "Open calendar" at bounding box center [324, 175] width 24 height 24
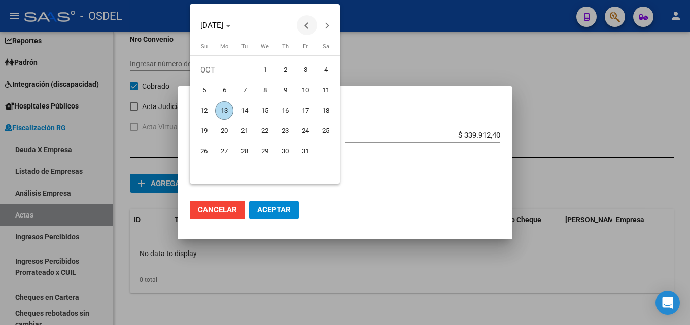
click at [303, 24] on span "Previous month" at bounding box center [307, 25] width 20 height 20
click at [241, 165] on span "30" at bounding box center [244, 171] width 18 height 18
type input "30/09/2025"
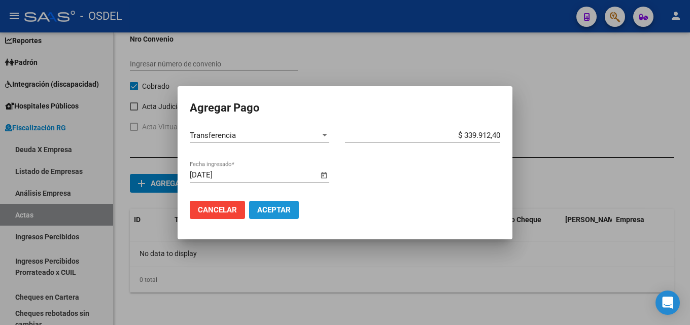
click at [263, 212] on span "Aceptar" at bounding box center [273, 210] width 33 height 9
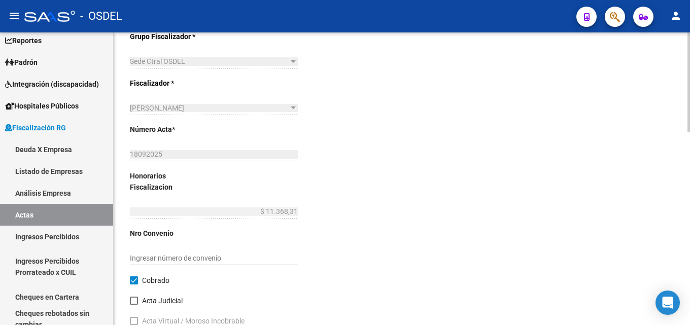
scroll to position [0, 0]
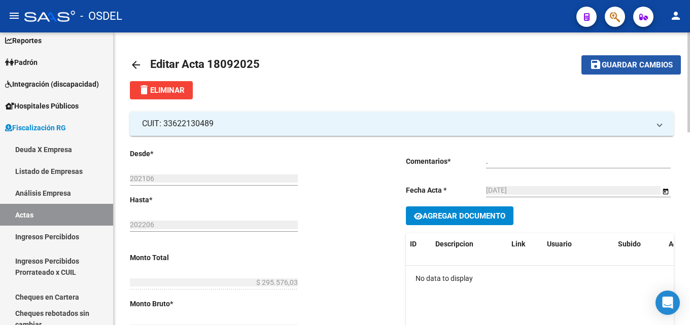
click at [648, 66] on span "Guardar cambios" at bounding box center [637, 65] width 71 height 9
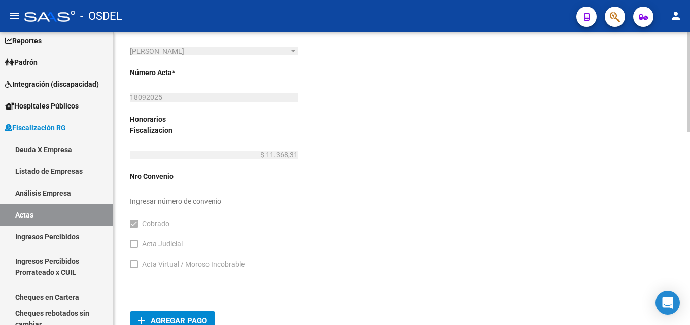
scroll to position [259, 0]
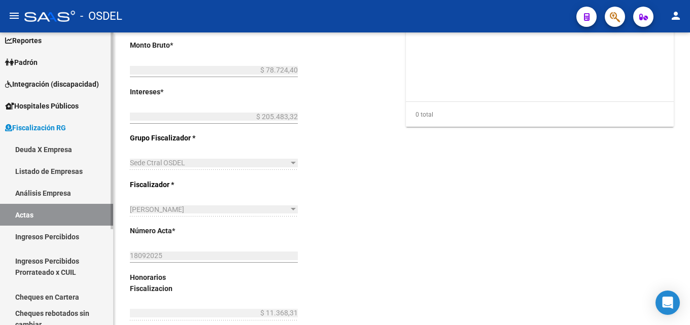
click at [60, 149] on link "Deuda X Empresa" at bounding box center [56, 150] width 113 height 22
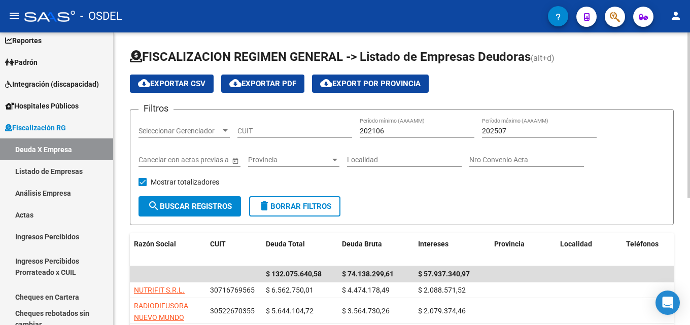
click at [271, 130] on input "CUIT" at bounding box center [295, 131] width 115 height 9
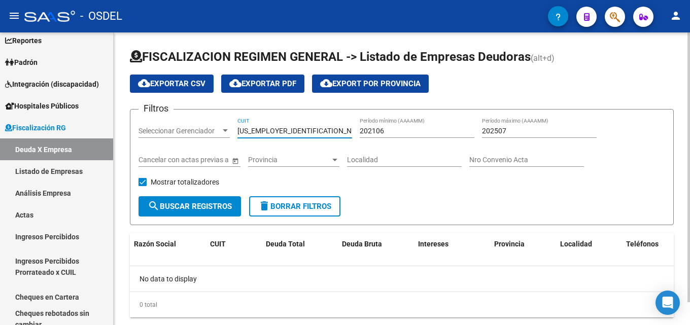
click at [304, 130] on input "33-6221304" at bounding box center [295, 131] width 115 height 9
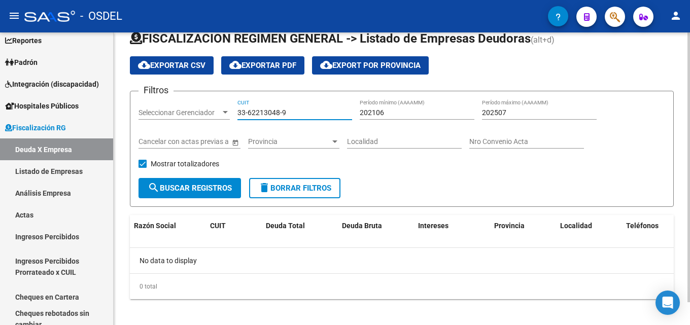
scroll to position [25, 0]
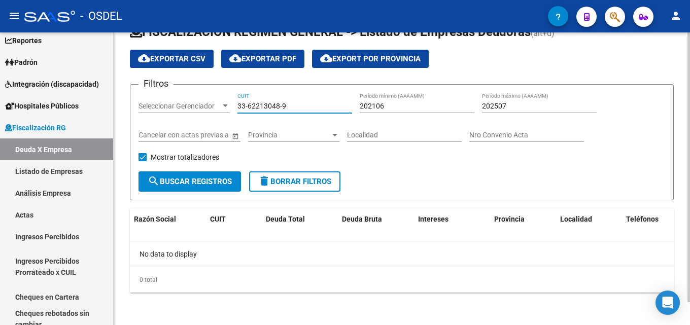
type input "33-62213048-9"
click at [188, 255] on div "No data to display" at bounding box center [402, 254] width 544 height 25
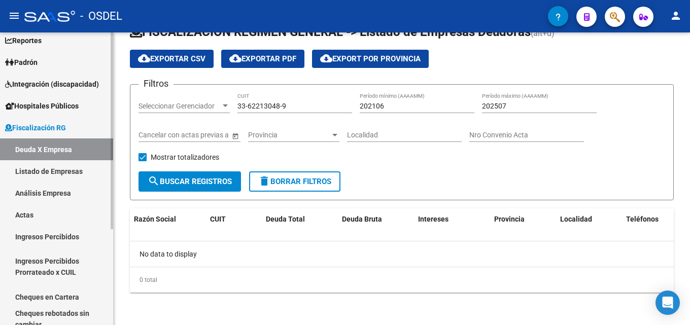
click at [16, 172] on link "Listado de Empresas" at bounding box center [56, 171] width 113 height 22
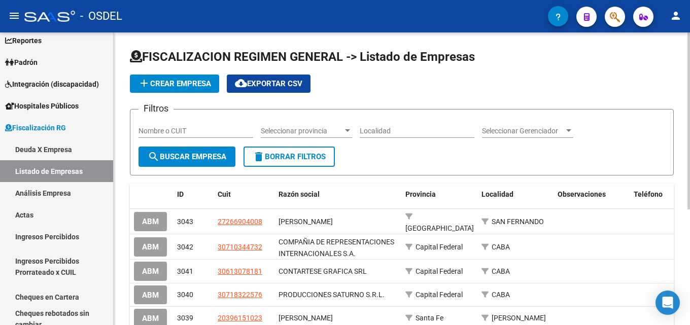
click at [196, 130] on input "Nombre o CUIT" at bounding box center [196, 131] width 115 height 9
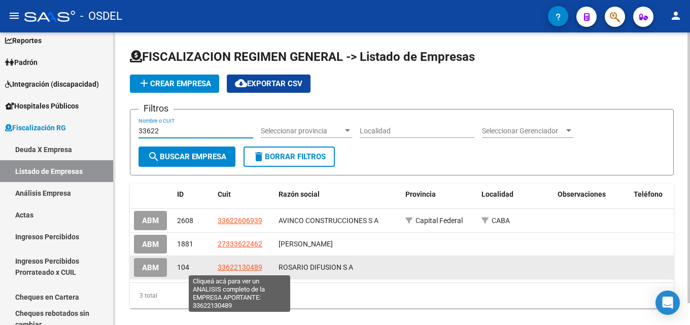
type input "33622"
click at [241, 266] on span "33622130489" at bounding box center [240, 267] width 45 height 8
type textarea "33622130489"
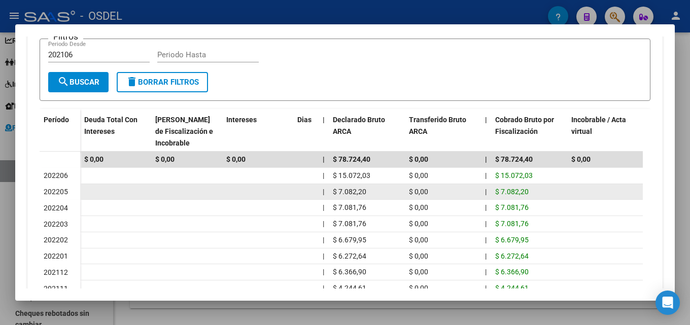
scroll to position [320, 0]
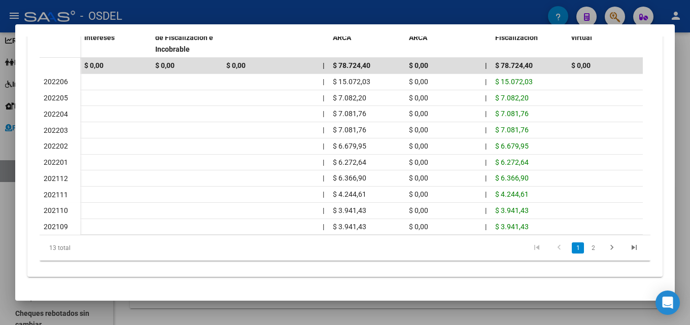
click at [316, 310] on div at bounding box center [345, 162] width 690 height 325
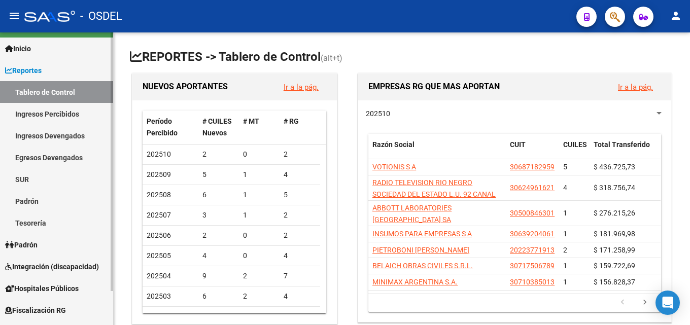
scroll to position [39, 0]
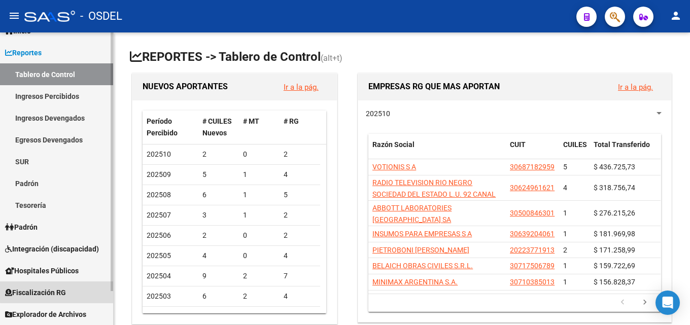
click at [60, 289] on span "Fiscalización RG" at bounding box center [35, 292] width 61 height 11
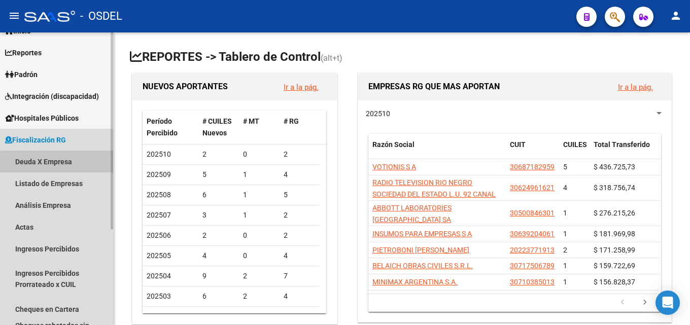
click at [58, 165] on link "Deuda X Empresa" at bounding box center [56, 162] width 113 height 22
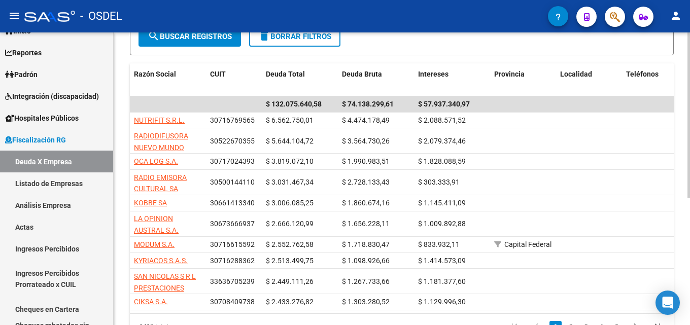
scroll to position [171, 0]
click at [690, 137] on div at bounding box center [689, 215] width 3 height 165
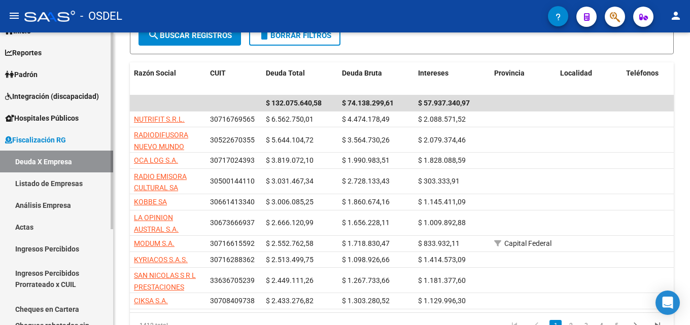
click at [58, 226] on link "Actas" at bounding box center [56, 227] width 113 height 22
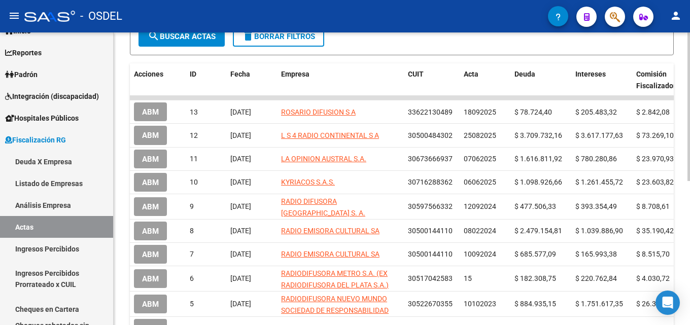
scroll to position [200, 0]
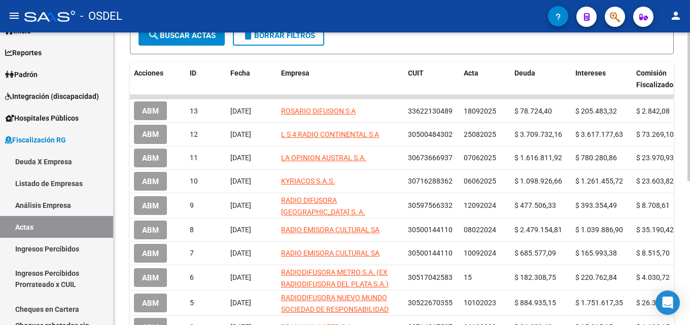
click at [687, 144] on div "FISCALIZACION REGIMEN GENERAL -> Listado de Actas add Crear Acta cloud_download…" at bounding box center [403, 117] width 579 height 568
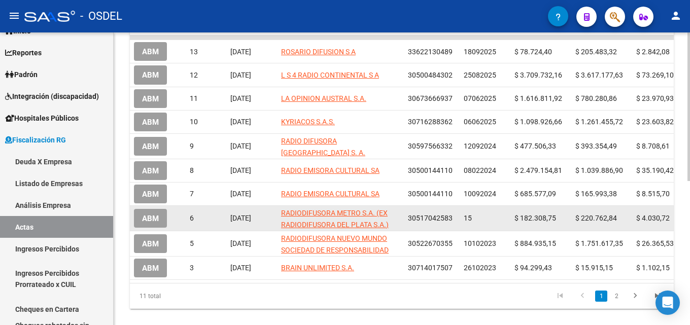
scroll to position [284, 0]
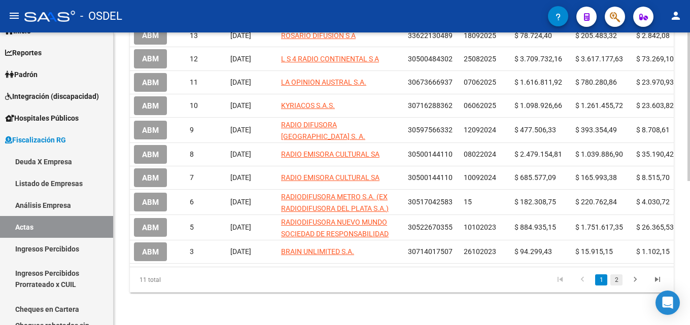
click at [616, 279] on link "2" at bounding box center [617, 280] width 12 height 11
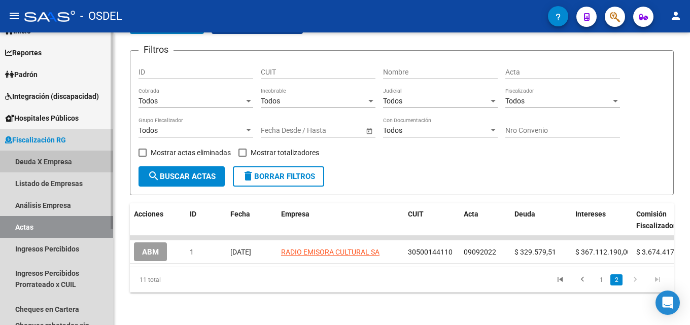
click at [59, 161] on link "Deuda X Empresa" at bounding box center [56, 162] width 113 height 22
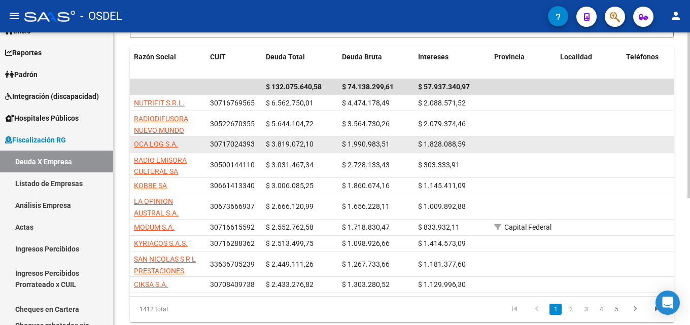
scroll to position [203, 0]
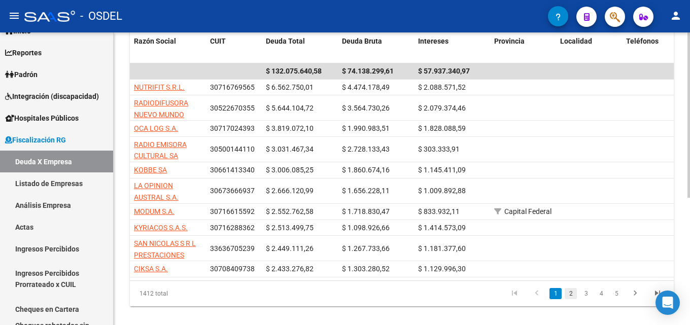
click at [566, 299] on link "2" at bounding box center [571, 293] width 12 height 11
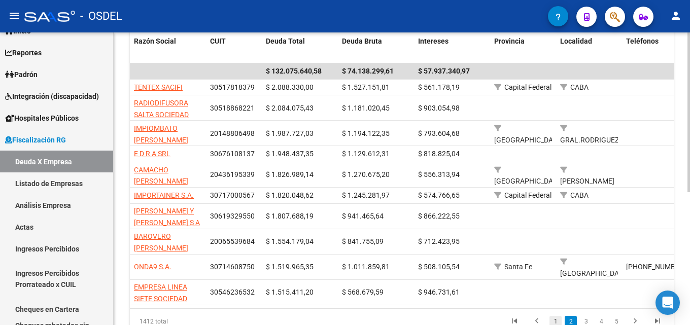
click at [557, 320] on link "1" at bounding box center [556, 321] width 12 height 11
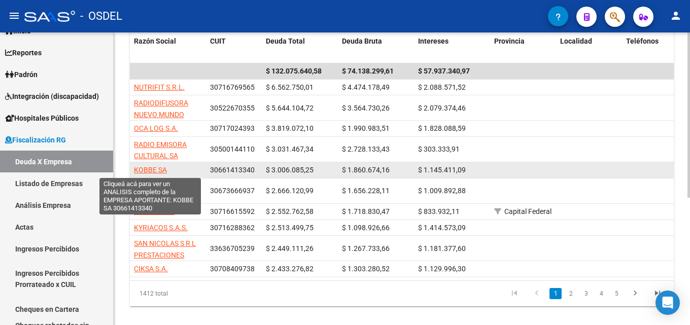
click at [155, 168] on span "KOBBE SA" at bounding box center [150, 170] width 33 height 8
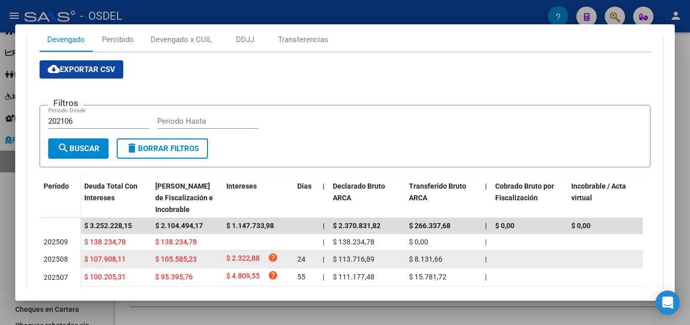
scroll to position [140, 0]
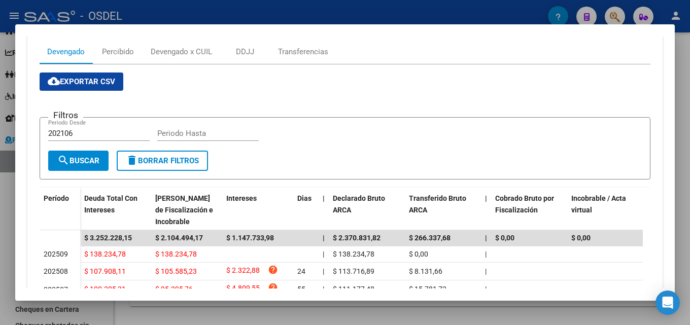
click at [238, 37] on div "Devengado Percibido Devengado x CUIL DDJJ Transferencias cloud_download Exporta…" at bounding box center [344, 249] width 635 height 436
click at [241, 49] on div "DDJJ" at bounding box center [245, 51] width 18 height 11
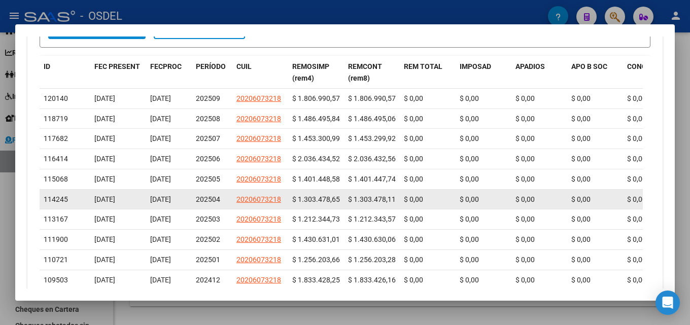
scroll to position [355, 0]
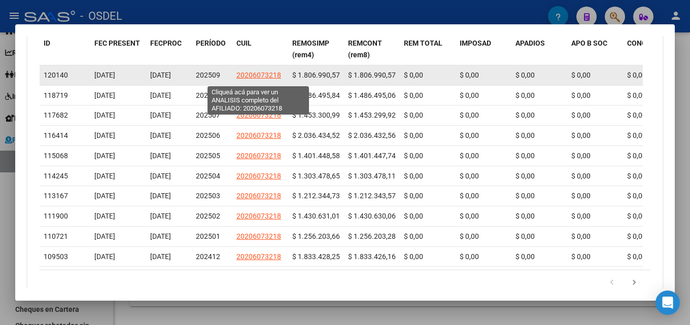
click at [268, 79] on span "20206073218" at bounding box center [258, 75] width 45 height 8
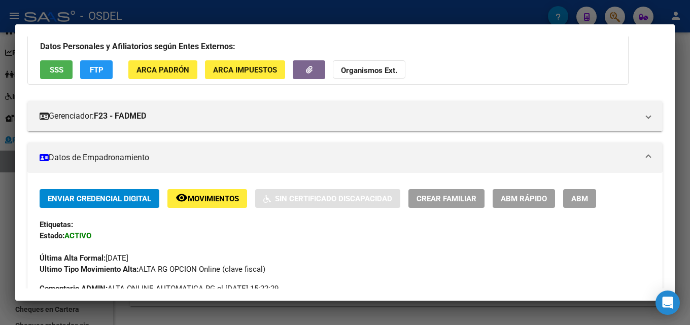
scroll to position [152, 0]
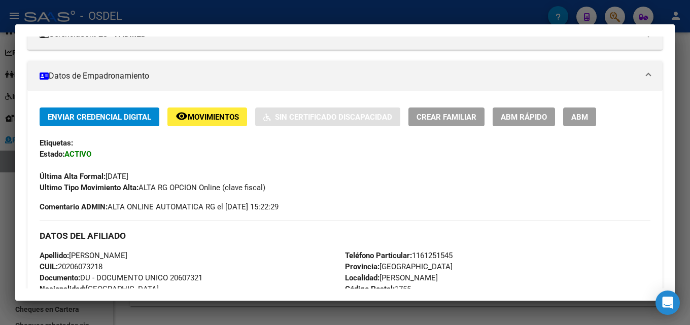
click at [681, 162] on div at bounding box center [345, 162] width 690 height 325
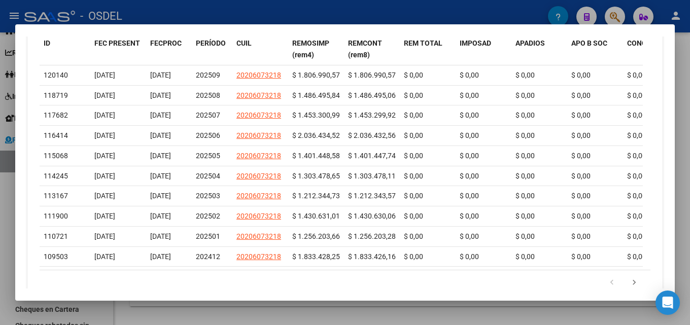
click at [684, 162] on div at bounding box center [345, 162] width 690 height 325
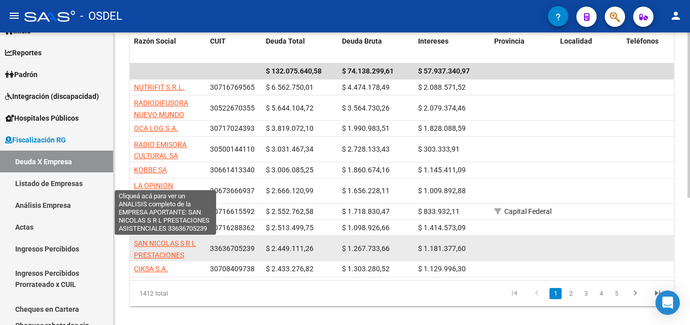
click at [163, 242] on span "SAN NICOLAS S R L PRESTACIONES ASISTENCIALES" at bounding box center [165, 255] width 62 height 31
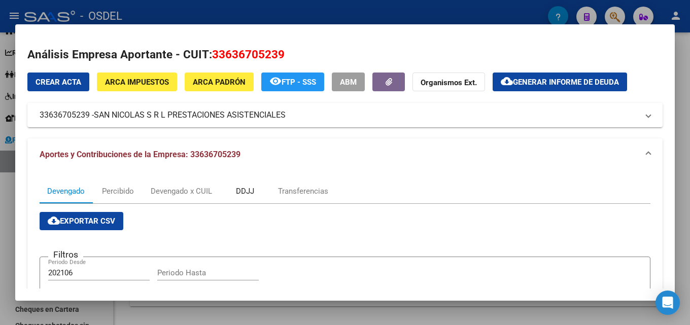
click at [239, 189] on div "DDJJ" at bounding box center [245, 191] width 18 height 11
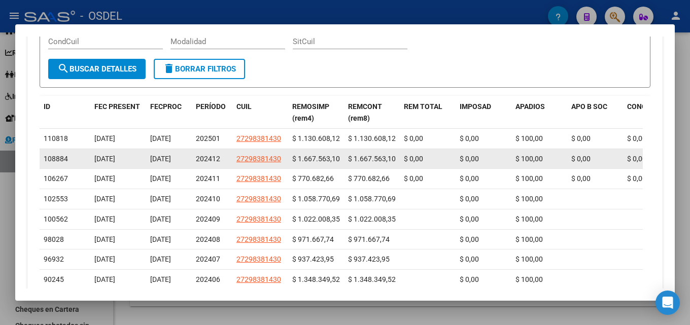
scroll to position [294, 0]
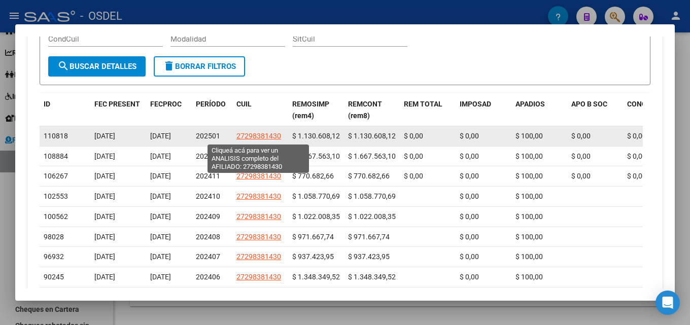
click at [249, 137] on span "27298381430" at bounding box center [258, 136] width 45 height 8
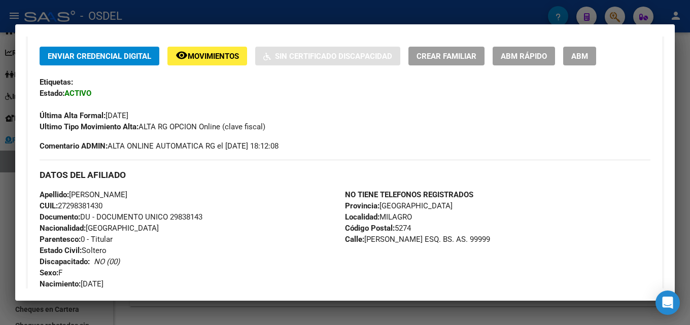
scroll to position [305, 0]
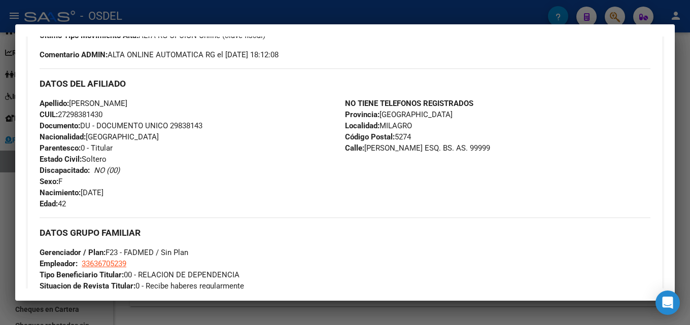
click at [683, 224] on div at bounding box center [345, 162] width 690 height 325
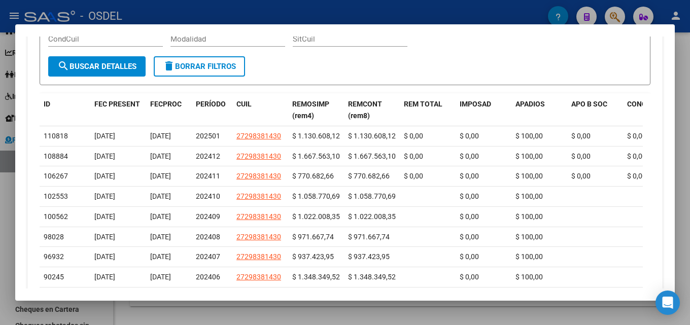
click at [679, 217] on div at bounding box center [345, 162] width 690 height 325
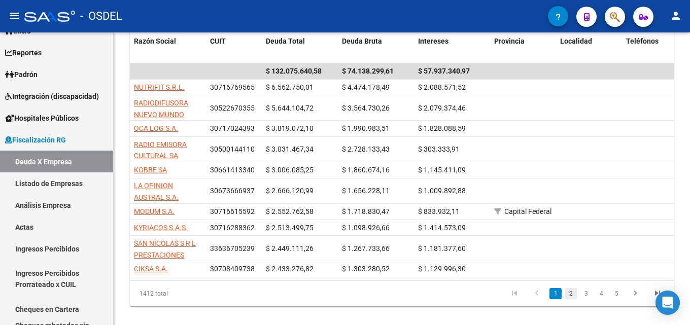
click at [569, 299] on link "2" at bounding box center [571, 293] width 12 height 11
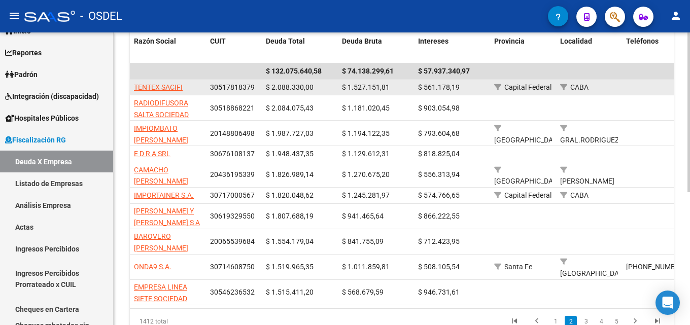
click at [166, 82] on app-link-go-to "TENTEX SACIFI" at bounding box center [158, 88] width 49 height 12
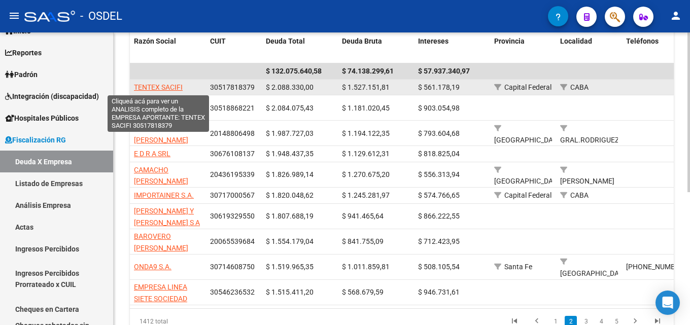
click at [166, 85] on span "TENTEX SACIFI" at bounding box center [158, 87] width 49 height 8
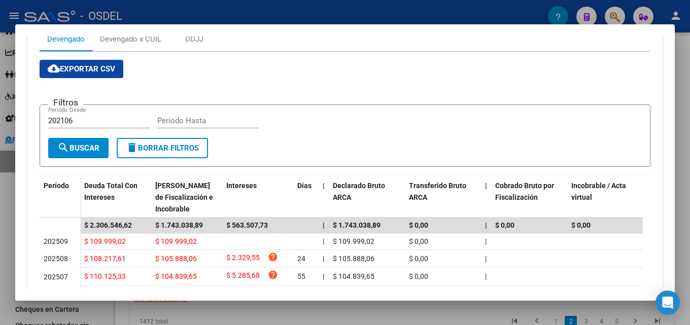
scroll to position [102, 0]
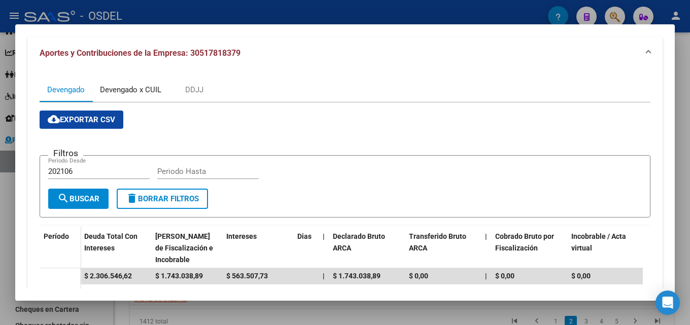
click at [159, 90] on div "Devengado x CUIL" at bounding box center [130, 89] width 61 height 11
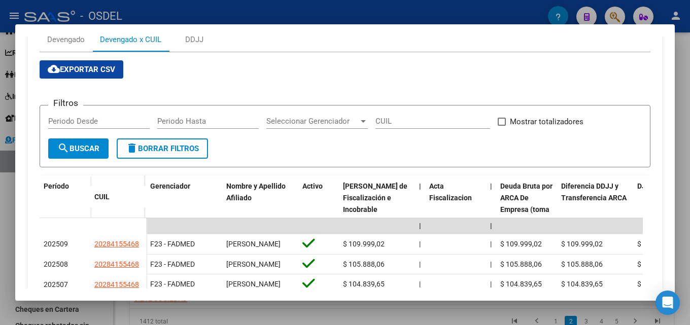
scroll to position [152, 0]
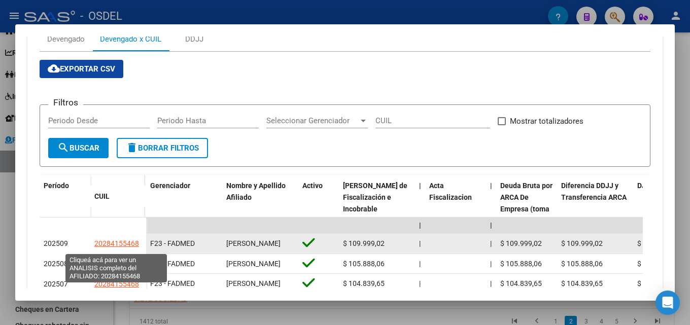
click at [133, 245] on span "20284155468" at bounding box center [116, 244] width 45 height 8
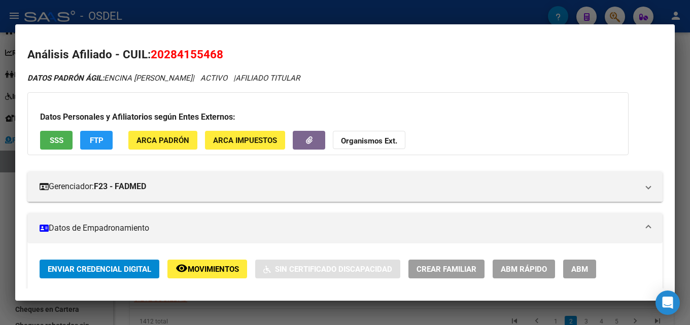
click at [690, 172] on div at bounding box center [345, 162] width 690 height 325
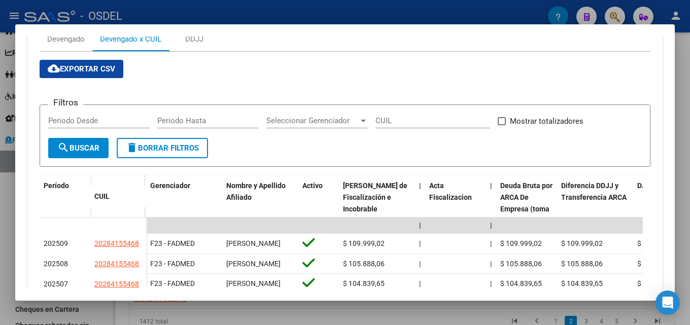
click at [685, 170] on div at bounding box center [345, 162] width 690 height 325
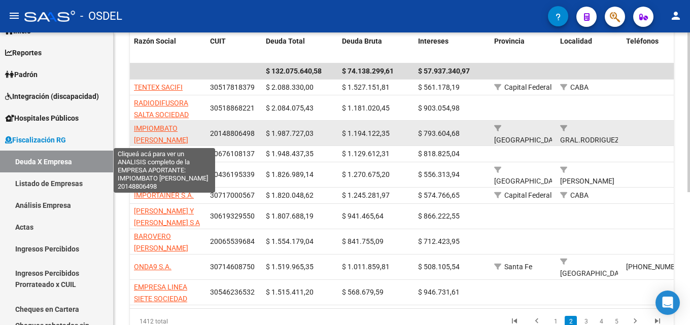
click at [169, 129] on span "IMPIOMBATO [PERSON_NAME]" at bounding box center [161, 134] width 54 height 20
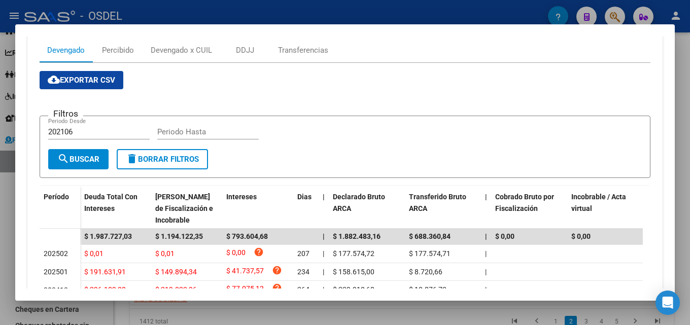
scroll to position [84, 0]
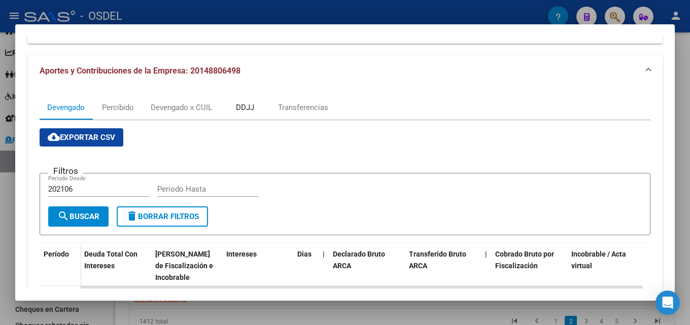
click at [246, 105] on div "DDJJ" at bounding box center [245, 107] width 18 height 11
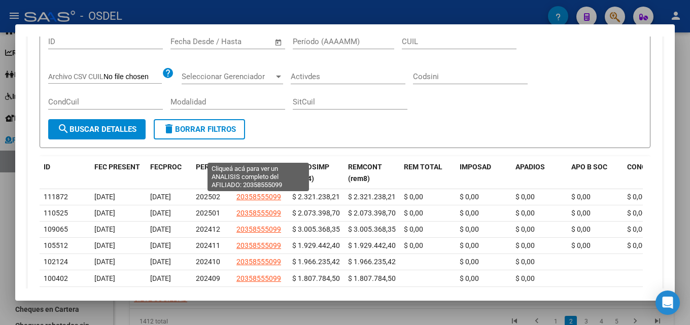
scroll to position [305, 0]
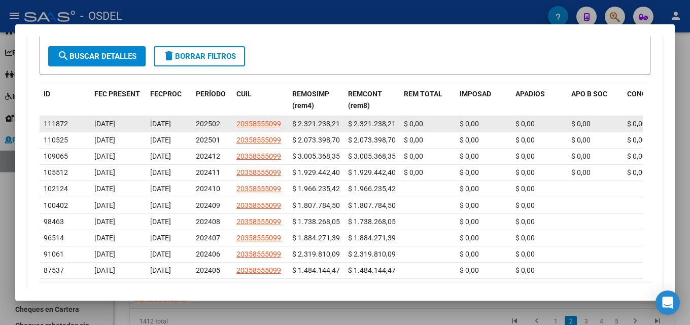
click at [248, 128] on span "20358555099" at bounding box center [258, 124] width 45 height 8
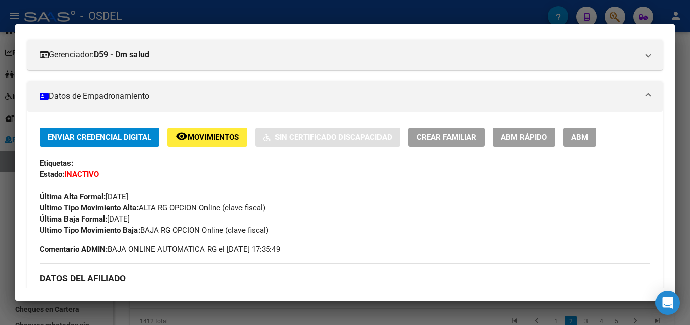
scroll to position [130, 0]
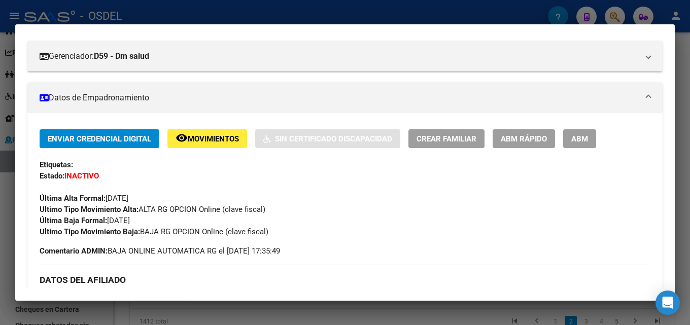
click at [683, 177] on div at bounding box center [345, 162] width 690 height 325
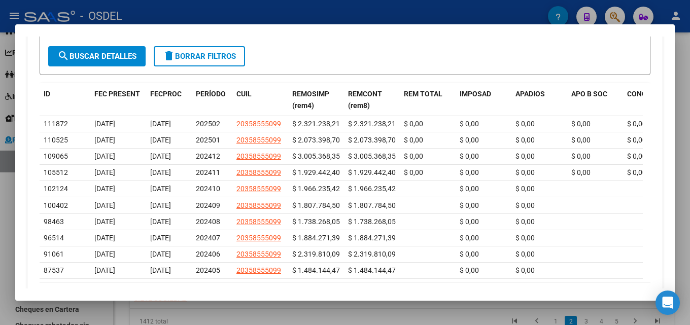
click at [686, 177] on div at bounding box center [345, 162] width 690 height 325
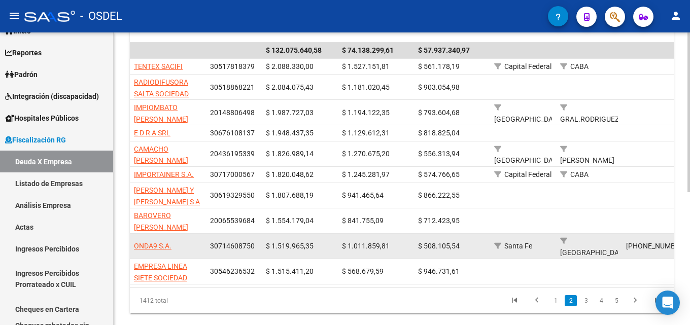
scroll to position [244, 0]
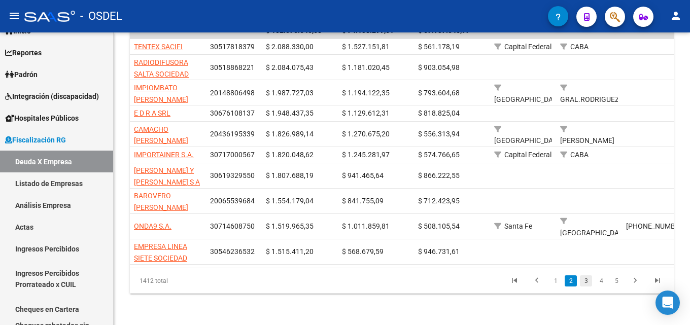
click at [584, 280] on link "3" at bounding box center [586, 281] width 12 height 11
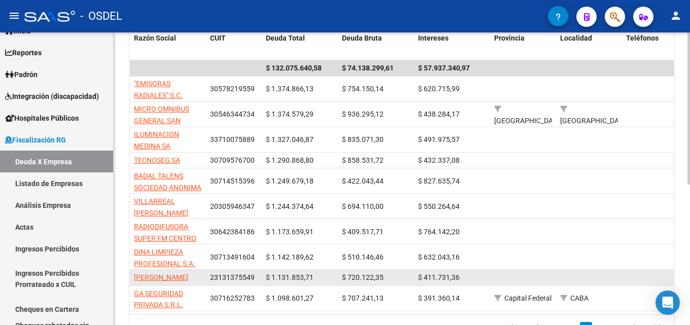
scroll to position [193, 0]
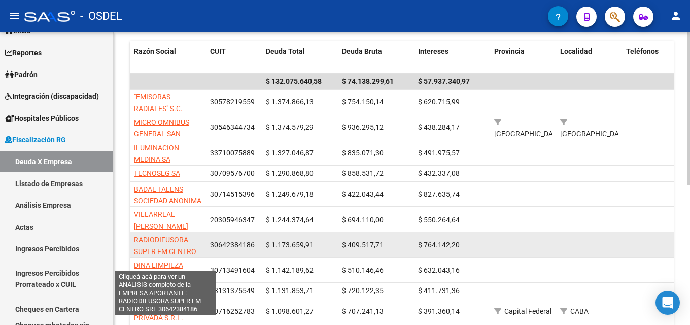
click at [173, 239] on span "RADIODIFUSORA SUPER FM CENTRO SRL" at bounding box center [165, 251] width 62 height 31
type textarea "30642384186"
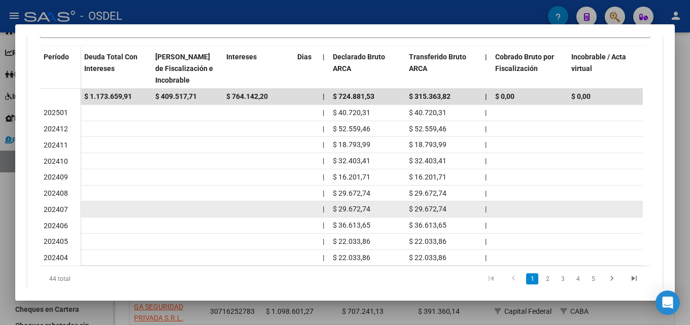
scroll to position [305, 0]
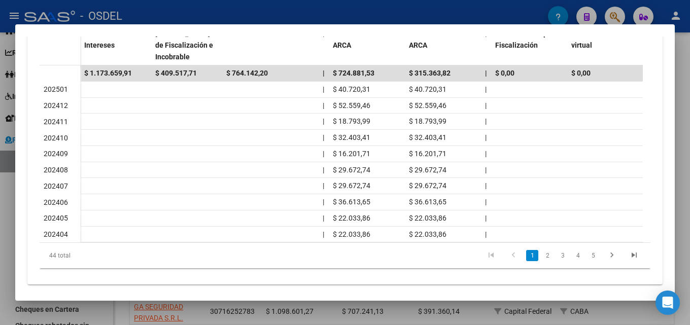
click at [542, 261] on link "2" at bounding box center [548, 255] width 12 height 11
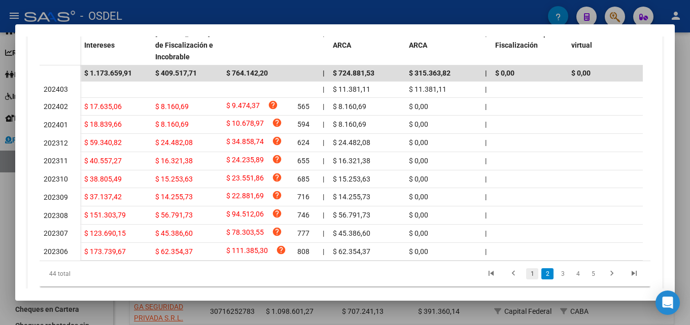
click at [529, 280] on link "1" at bounding box center [532, 273] width 12 height 11
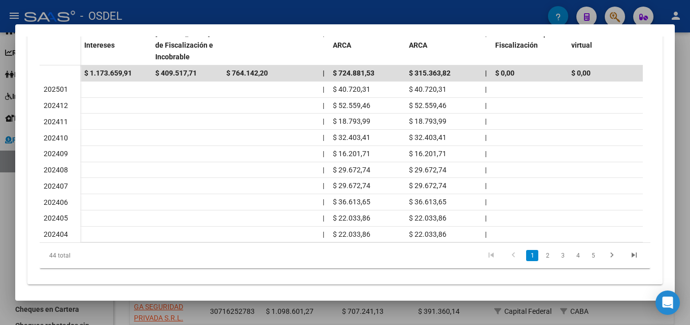
click at [140, 268] on div "44 total" at bounding box center [100, 255] width 120 height 25
click at [542, 261] on link "2" at bounding box center [548, 255] width 12 height 11
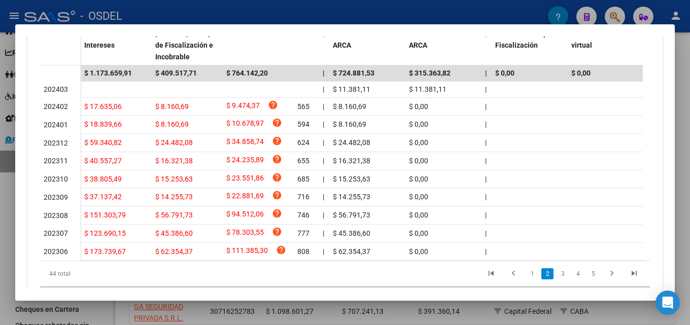
click at [199, 283] on datatable-pager "1 2 3 4 5" at bounding box center [405, 273] width 481 height 17
click at [628, 281] on icon "go to last page" at bounding box center [634, 275] width 13 height 12
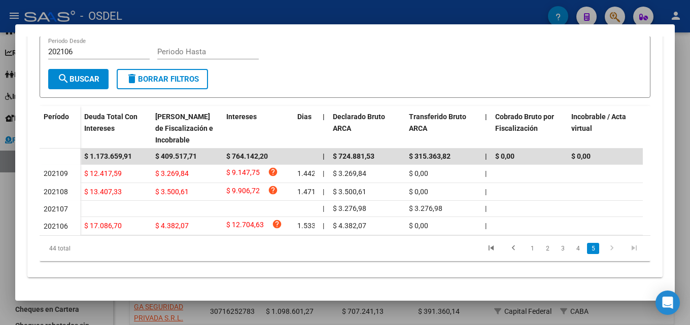
scroll to position [230, 0]
click at [485, 247] on icon "go to first page" at bounding box center [491, 250] width 13 height 12
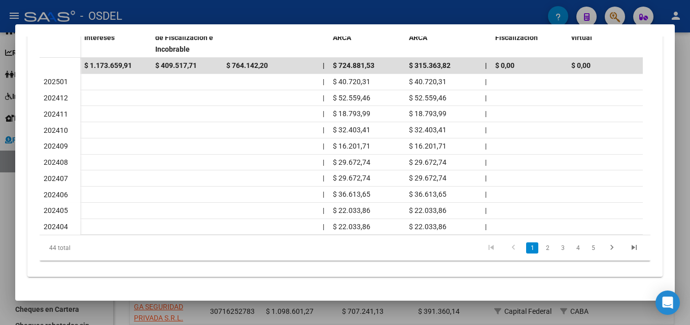
click at [542, 243] on link "2" at bounding box center [548, 248] width 12 height 11
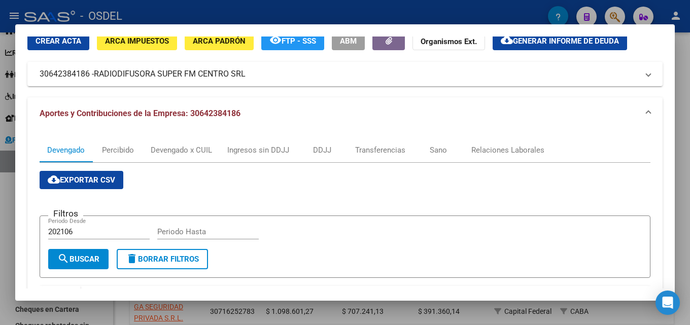
scroll to position [0, 0]
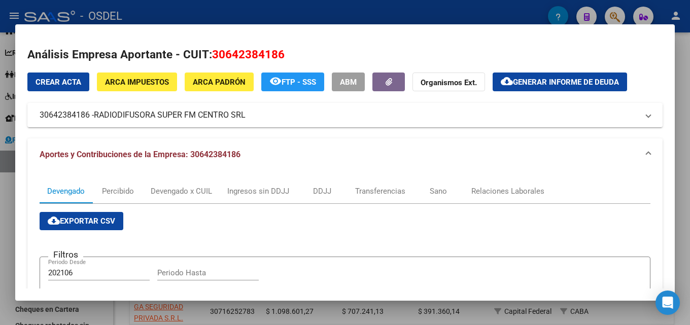
click at [515, 78] on span "Generar informe de deuda" at bounding box center [566, 82] width 106 height 9
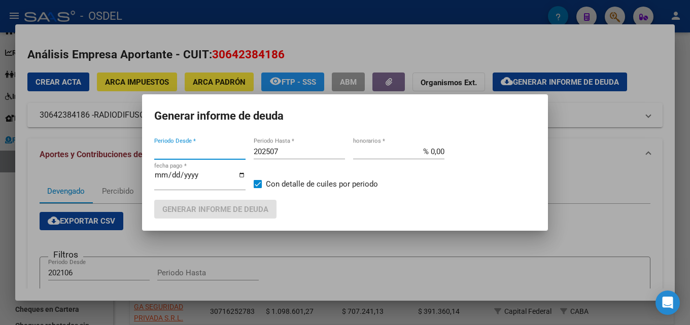
type input "202106"
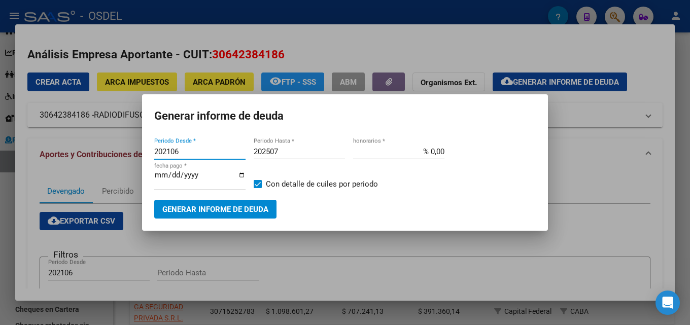
click at [201, 152] on input "202106" at bounding box center [199, 151] width 91 height 9
click at [283, 151] on input "202507" at bounding box center [299, 151] width 91 height 9
drag, startPoint x: 286, startPoint y: 152, endPoint x: 268, endPoint y: 153, distance: 17.8
click at [268, 153] on input "202507" at bounding box center [299, 151] width 91 height 9
type input "202402"
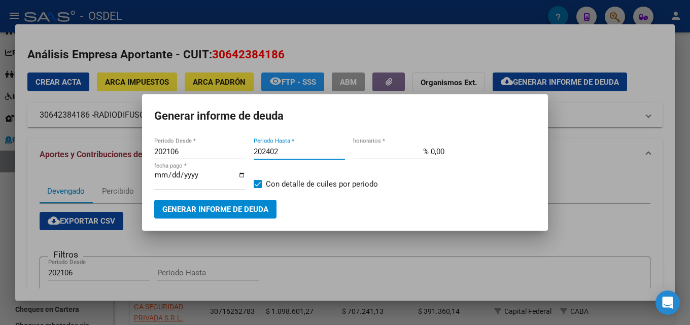
click at [432, 149] on input "% 0,00" at bounding box center [398, 151] width 91 height 9
click at [433, 150] on input "% 0,00" at bounding box center [398, 151] width 91 height 9
click at [433, 152] on input "% 0,00" at bounding box center [398, 151] width 91 height 9
type input "% 2,00"
click at [236, 177] on input "[DATE]" at bounding box center [199, 179] width 91 height 16
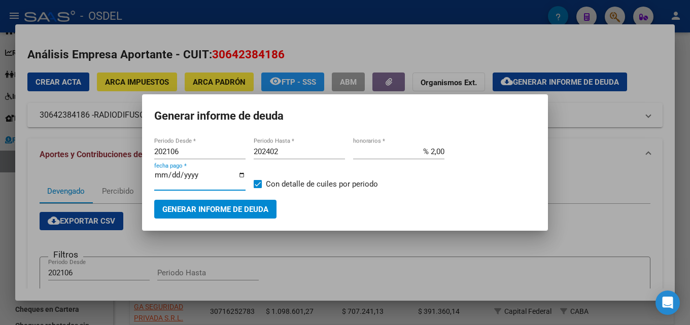
click at [242, 175] on input "[DATE]" at bounding box center [199, 179] width 91 height 16
type input "[DATE]"
click at [225, 207] on span "Generar informe de deuda" at bounding box center [215, 209] width 106 height 9
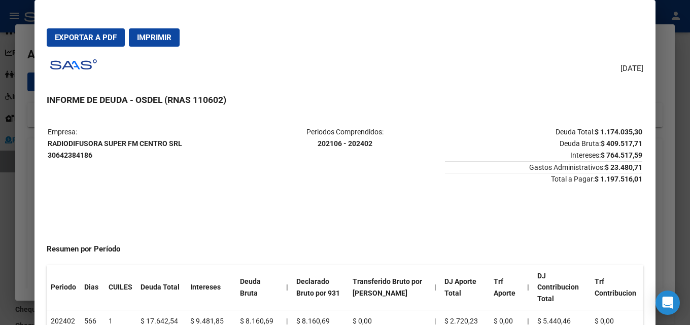
click at [30, 67] on div at bounding box center [345, 162] width 690 height 325
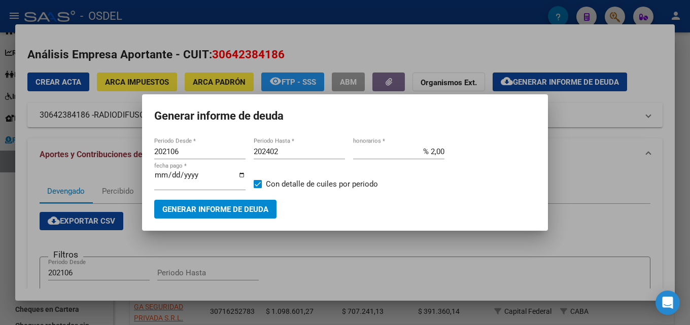
click at [435, 151] on input "% 2,00" at bounding box center [398, 151] width 91 height 9
click at [438, 150] on input "% 2,00" at bounding box center [398, 151] width 91 height 9
click at [261, 215] on button "Generar informe de deuda" at bounding box center [215, 209] width 122 height 19
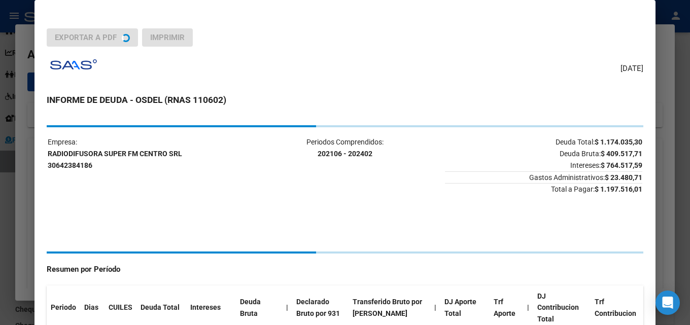
click at [665, 187] on div at bounding box center [345, 162] width 690 height 325
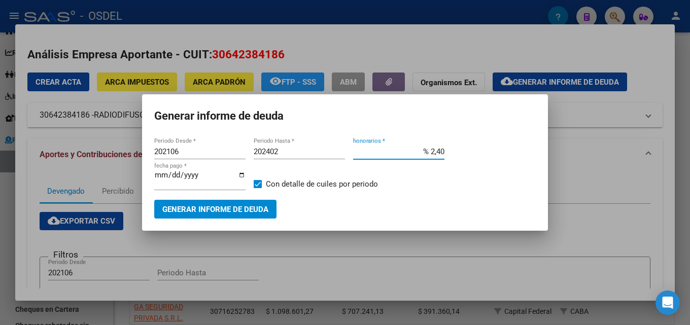
click at [435, 148] on input "% 2,40" at bounding box center [398, 151] width 91 height 9
click at [431, 148] on input "% 2,40" at bounding box center [398, 151] width 91 height 9
drag, startPoint x: 430, startPoint y: 150, endPoint x: 454, endPoint y: 150, distance: 24.4
click at [454, 150] on div "202106 Periodo Desde * 202402 Periodo Hasta * % 2,40 honorarios * [DATE] fecha …" at bounding box center [345, 172] width 382 height 56
type input "% 4,00"
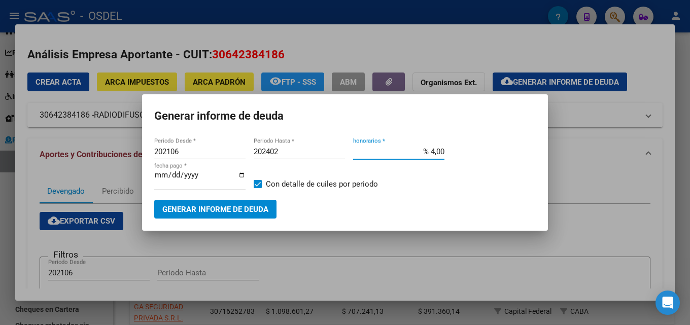
click at [262, 209] on span "Generar informe de deuda" at bounding box center [215, 209] width 106 height 9
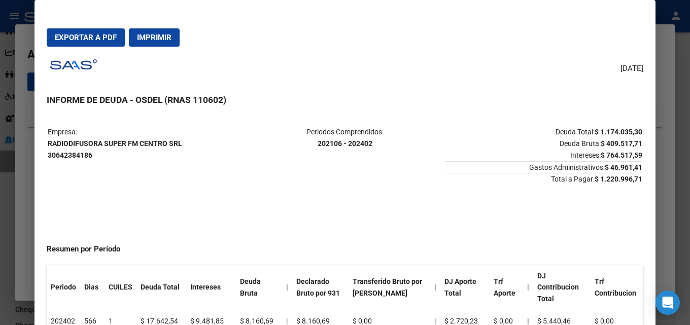
click at [113, 39] on span "Exportar a PDF" at bounding box center [86, 37] width 62 height 9
click at [663, 160] on div at bounding box center [345, 162] width 690 height 325
